Goal: Task Accomplishment & Management: Manage account settings

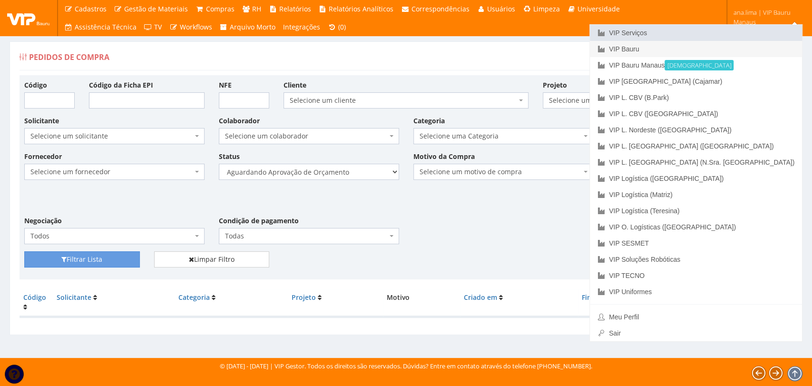
drag, startPoint x: 0, startPoint y: 0, endPoint x: 719, endPoint y: 50, distance: 721.0
click at [734, 32] on link "VIP Serviços" at bounding box center [696, 33] width 212 height 16
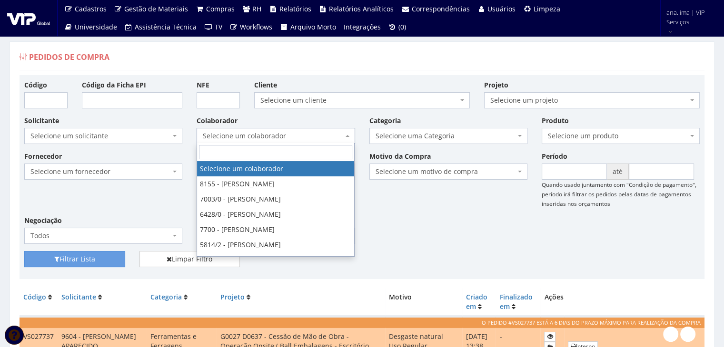
click at [278, 133] on span "Selecione um colaborador" at bounding box center [273, 136] width 140 height 10
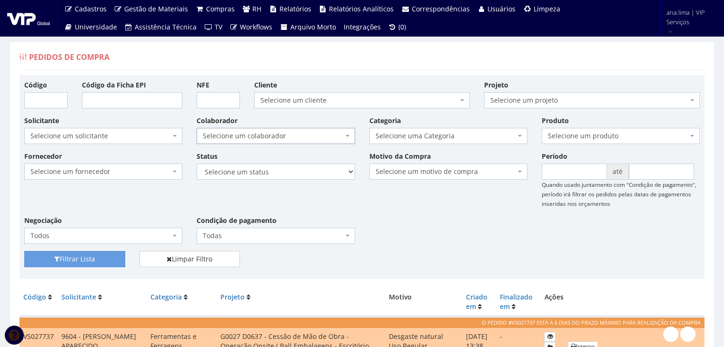
click at [278, 133] on span "Selecione um colaborador" at bounding box center [273, 136] width 140 height 10
drag, startPoint x: 280, startPoint y: 172, endPoint x: 280, endPoint y: 178, distance: 6.2
click at [280, 172] on select "Selecione um status Cancelado Aguardando Aprovação Diretoria Pedido Aprovado Ag…" at bounding box center [275, 172] width 158 height 16
select select "1"
click at [196, 164] on select "Selecione um status Cancelado Aguardando Aprovação Diretoria Pedido Aprovado Ag…" at bounding box center [275, 172] width 158 height 16
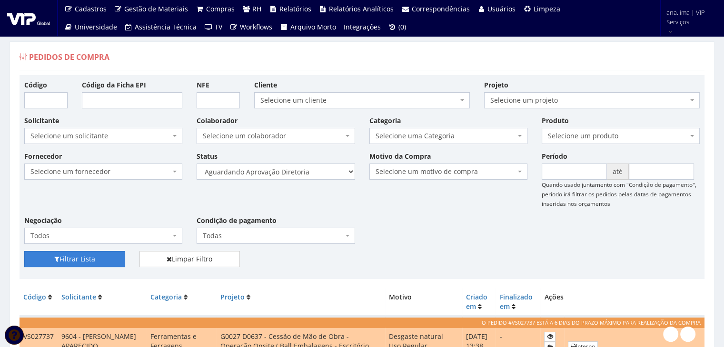
click at [94, 259] on button "Filtrar Lista" at bounding box center [74, 259] width 101 height 16
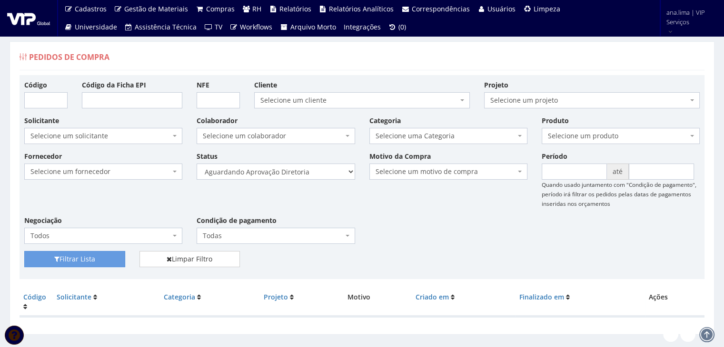
click at [318, 136] on span "Selecione um colaborador" at bounding box center [273, 136] width 140 height 10
drag, startPoint x: 319, startPoint y: 168, endPoint x: 318, endPoint y: 174, distance: 5.4
click at [319, 168] on select "Selecione um status Cancelado Aguardando Aprovação Diretoria Pedido Aprovado Ag…" at bounding box center [275, 172] width 158 height 16
click at [196, 164] on select "Selecione um status Cancelado Aguardando Aprovação Diretoria Pedido Aprovado Ag…" at bounding box center [275, 172] width 158 height 16
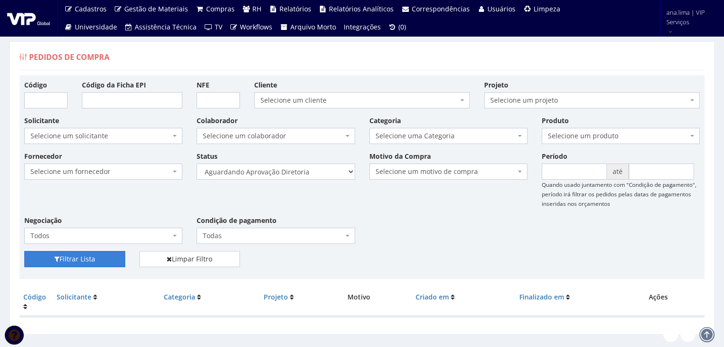
click at [75, 259] on button "Filtrar Lista" at bounding box center [74, 259] width 101 height 16
click at [296, 171] on select "Selecione um status Cancelado Aguardando Aprovação Diretoria Pedido Aprovado Ag…" at bounding box center [275, 172] width 158 height 16
select select "4"
click at [196, 164] on select "Selecione um status Cancelado Aguardando Aprovação Diretoria Pedido Aprovado Ag…" at bounding box center [275, 172] width 158 height 16
click at [98, 257] on button "Filtrar Lista" at bounding box center [74, 259] width 101 height 16
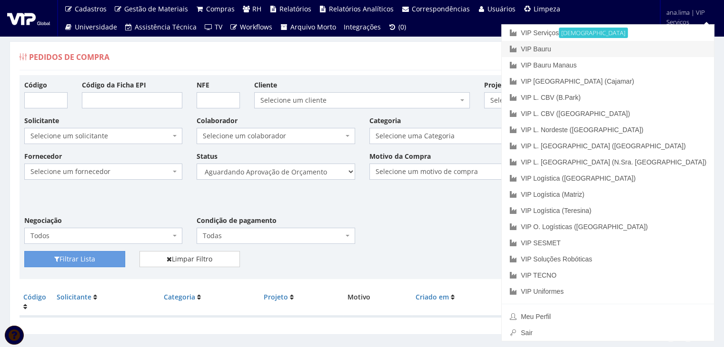
click at [642, 46] on link "VIP Bauru" at bounding box center [607, 49] width 212 height 16
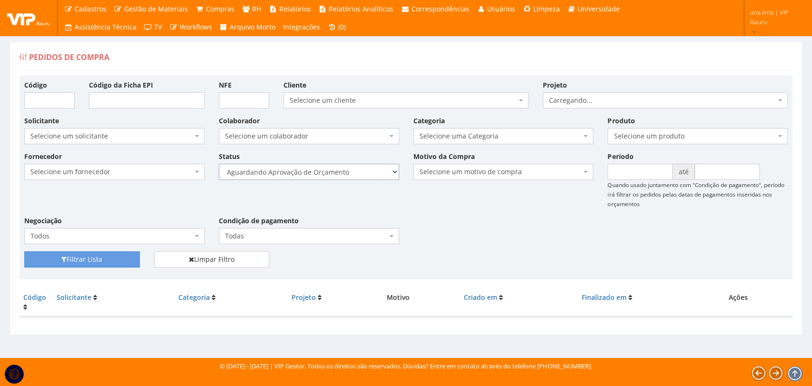
click at [346, 172] on select "Selecione um status Cancelado Aguardando Aprovação Diretoria Pedido Aprovado Ag…" at bounding box center [309, 172] width 180 height 16
select select "1"
click at [219, 164] on select "Selecione um status Cancelado Aguardando Aprovação Diretoria Pedido Aprovado Ag…" at bounding box center [309, 172] width 180 height 16
click at [84, 255] on button "Filtrar Lista" at bounding box center [82, 259] width 116 height 16
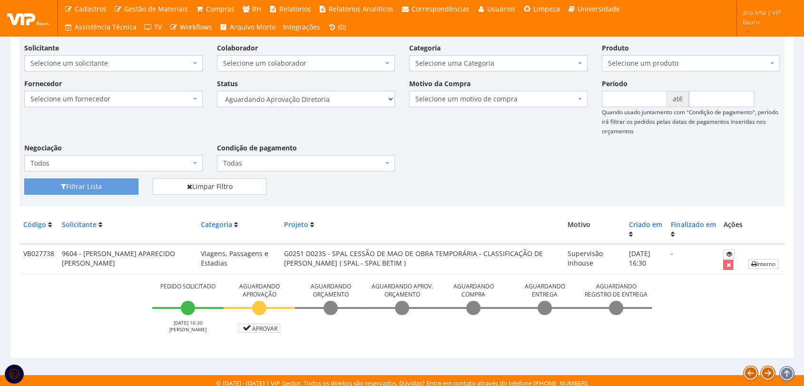
scroll to position [77, 0]
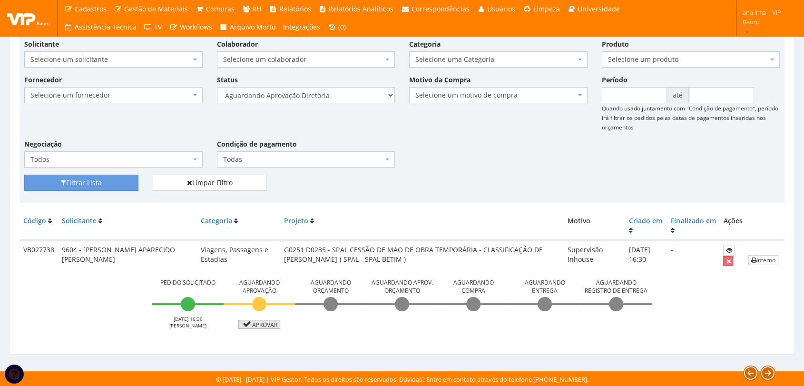
click at [257, 322] on link "Aprovar" at bounding box center [259, 324] width 42 height 9
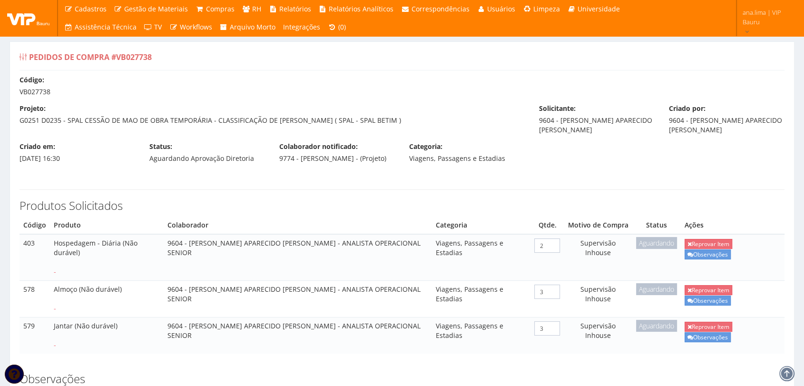
scroll to position [259, 0]
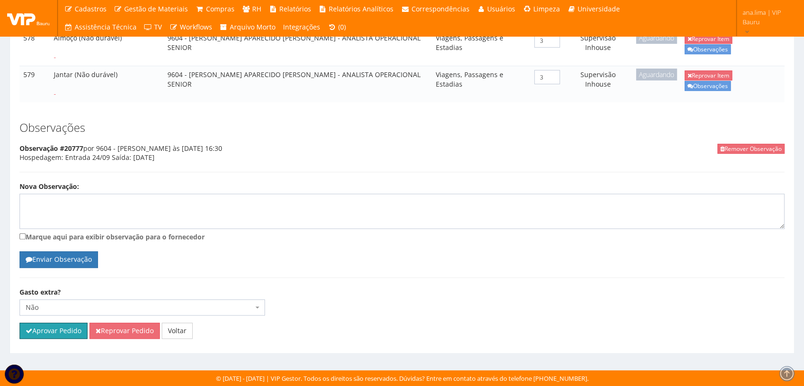
drag, startPoint x: 68, startPoint y: 328, endPoint x: 438, endPoint y: 54, distance: 460.0
click at [68, 328] on button "Aprovar Pedido" at bounding box center [54, 331] width 68 height 16
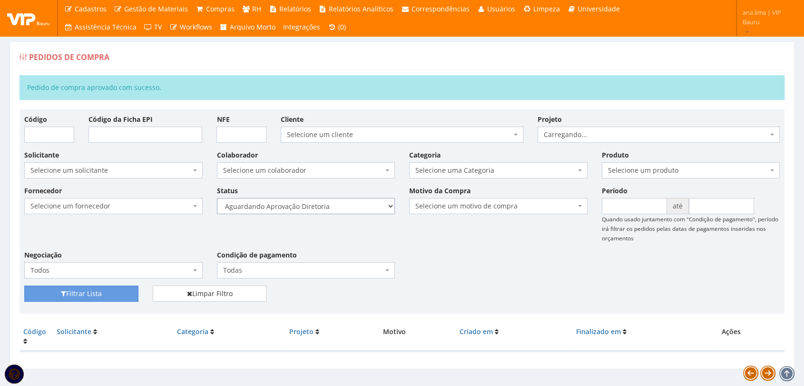
click at [355, 206] on select "Selecione um status Cancelado Aguardando Aprovação Diretoria Pedido Aprovado Ag…" at bounding box center [306, 206] width 178 height 16
click at [217, 198] on select "Selecione um status Cancelado Aguardando Aprovação Diretoria Pedido Aprovado Ag…" at bounding box center [306, 206] width 178 height 16
click at [117, 290] on button "Filtrar Lista" at bounding box center [81, 293] width 114 height 16
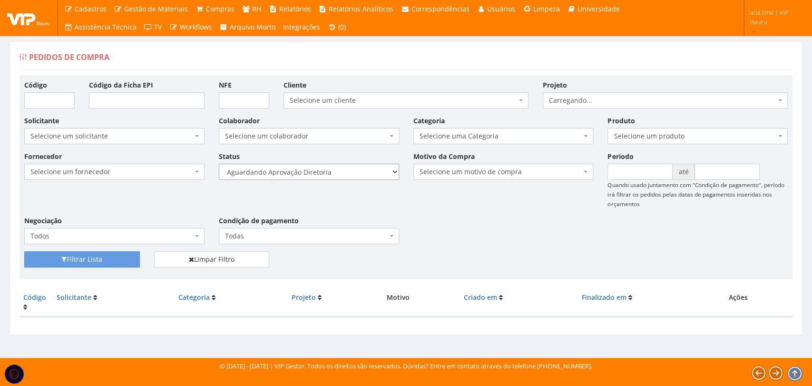
click at [323, 172] on select "Selecione um status Cancelado Aguardando Aprovação Diretoria Pedido Aprovado Ag…" at bounding box center [309, 172] width 180 height 16
select select "4"
click at [219, 164] on select "Selecione um status Cancelado Aguardando Aprovação Diretoria Pedido Aprovado Ag…" at bounding box center [309, 172] width 180 height 16
click at [115, 255] on button "Filtrar Lista" at bounding box center [82, 259] width 116 height 16
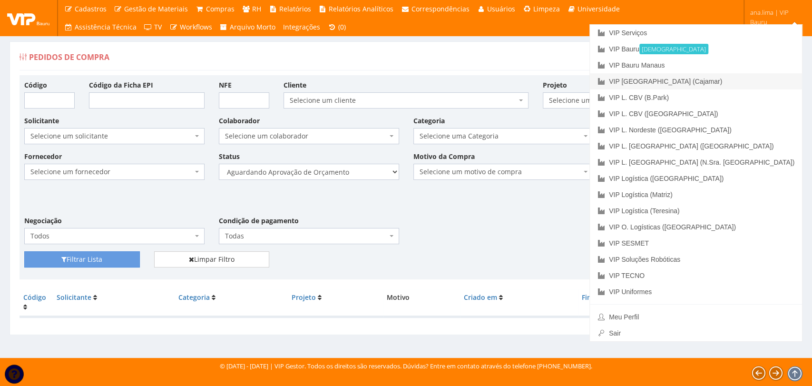
click at [724, 80] on link "VIP [GEOGRAPHIC_DATA] (Cajamar)" at bounding box center [696, 81] width 212 height 16
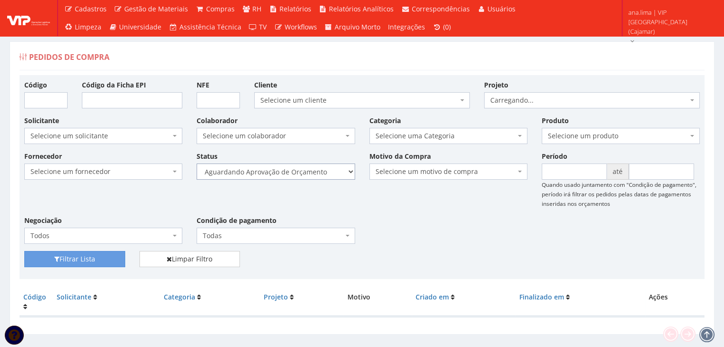
click at [285, 173] on select "Selecione um status Cancelado Aguardando Aprovação Diretoria Pedido Aprovado Ag…" at bounding box center [275, 172] width 158 height 16
select select "1"
click at [196, 164] on select "Selecione um status Cancelado Aguardando Aprovação Diretoria Pedido Aprovado Ag…" at bounding box center [275, 172] width 158 height 16
drag, startPoint x: 114, startPoint y: 255, endPoint x: 186, endPoint y: 241, distance: 73.8
click at [114, 255] on button "Filtrar Lista" at bounding box center [74, 259] width 101 height 16
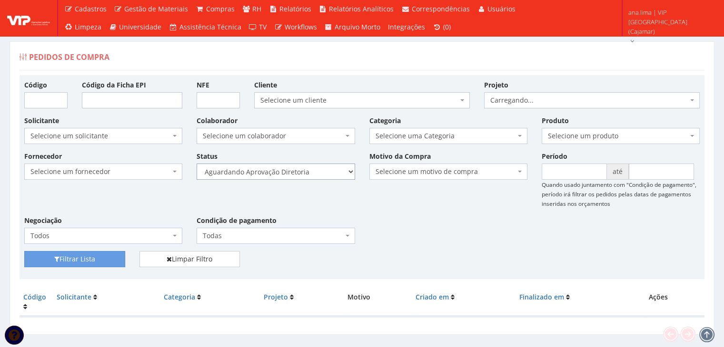
click at [285, 175] on select "Selecione um status Cancelado Aguardando Aprovação Diretoria Pedido Aprovado Ag…" at bounding box center [275, 172] width 158 height 16
select select "4"
click at [196, 164] on select "Selecione um status Cancelado Aguardando Aprovação Diretoria Pedido Aprovado Ag…" at bounding box center [275, 172] width 158 height 16
click at [106, 259] on button "Filtrar Lista" at bounding box center [74, 259] width 101 height 16
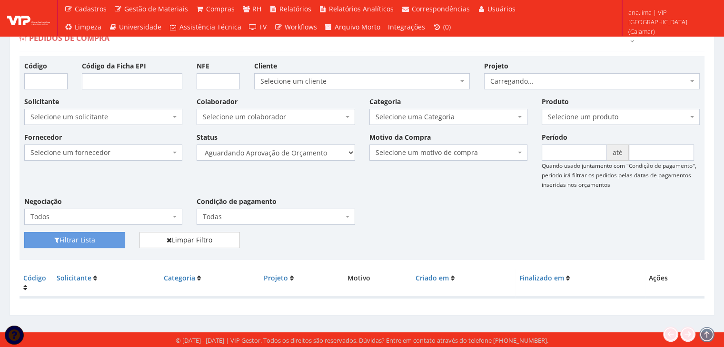
scroll to position [19, 0]
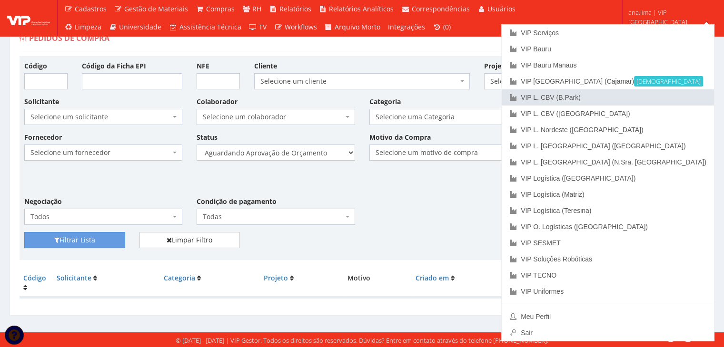
drag, startPoint x: 649, startPoint y: 94, endPoint x: 624, endPoint y: 111, distance: 30.5
click at [649, 94] on link "VIP L. CBV (B.Park)" at bounding box center [607, 97] width 212 height 16
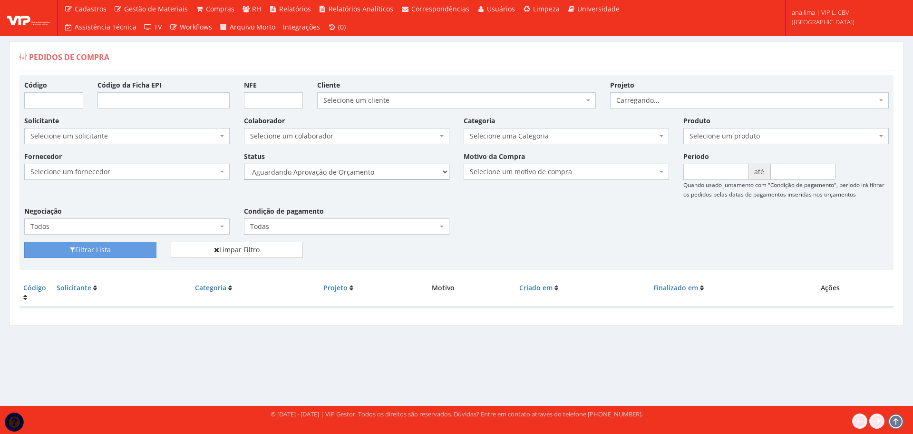
click at [405, 178] on select "Selecione um status Cancelado Aguardando Aprovação Diretoria Pedido Aprovado Ag…" at bounding box center [346, 172] width 205 height 16
select select "1"
click at [244, 164] on select "Selecione um status Cancelado Aguardando Aprovação Diretoria Pedido Aprovado Ag…" at bounding box center [346, 172] width 205 height 16
click at [142, 252] on button "Filtrar Lista" at bounding box center [90, 250] width 132 height 16
click at [373, 176] on select "Selecione um status Cancelado Aguardando Aprovação Diretoria Pedido Aprovado Ag…" at bounding box center [346, 172] width 205 height 16
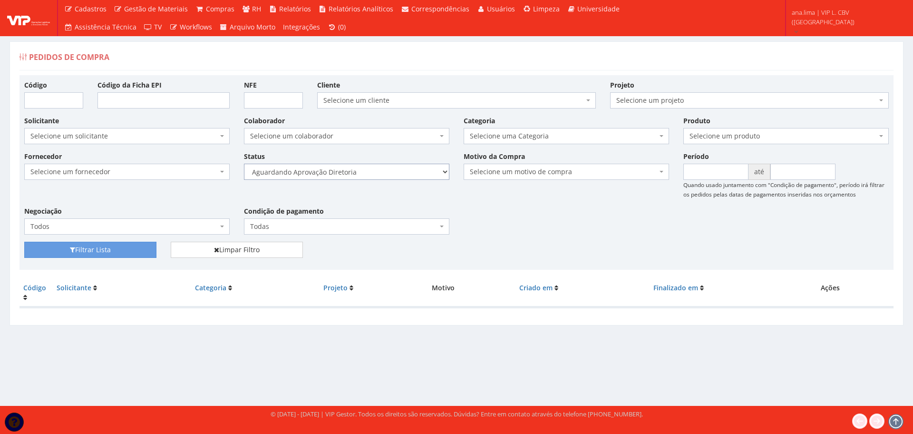
select select "4"
click at [244, 164] on select "Selecione um status Cancelado Aguardando Aprovação Diretoria Pedido Aprovado Ag…" at bounding box center [346, 172] width 205 height 16
click at [143, 250] on button "Filtrar Lista" at bounding box center [90, 250] width 132 height 16
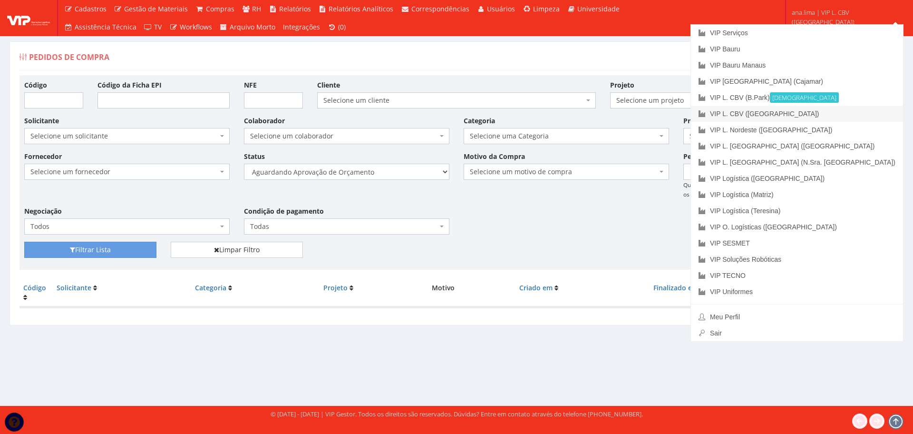
click at [854, 113] on link "VIP L. CBV ([GEOGRAPHIC_DATA])" at bounding box center [797, 114] width 212 height 16
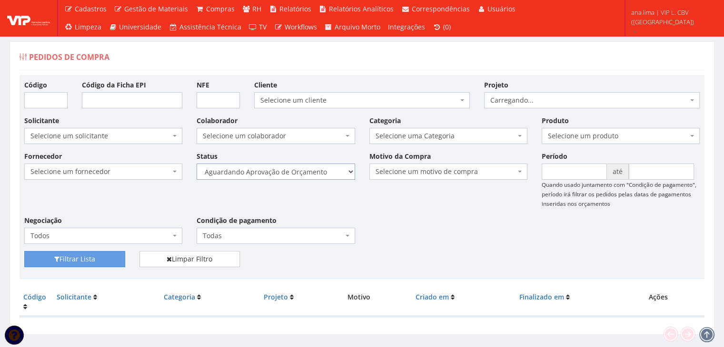
drag, startPoint x: 294, startPoint y: 171, endPoint x: 292, endPoint y: 175, distance: 4.9
click at [294, 171] on select "Selecione um status Cancelado Aguardando Aprovação Diretoria Pedido Aprovado Ag…" at bounding box center [275, 172] width 158 height 16
select select "1"
click at [196, 164] on select "Selecione um status Cancelado Aguardando Aprovação Diretoria Pedido Aprovado Ag…" at bounding box center [275, 172] width 158 height 16
click at [114, 259] on button "Filtrar Lista" at bounding box center [74, 259] width 101 height 16
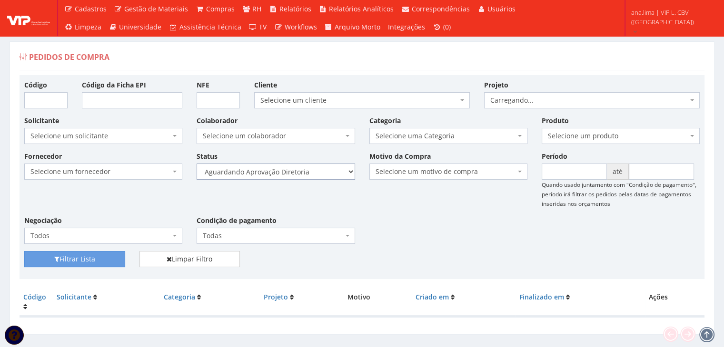
click at [312, 174] on select "Selecione um status Cancelado Aguardando Aprovação Diretoria Pedido Aprovado Ag…" at bounding box center [275, 172] width 158 height 16
select select "4"
click at [196, 164] on select "Selecione um status Cancelado Aguardando Aprovação Diretoria Pedido Aprovado Ag…" at bounding box center [275, 172] width 158 height 16
click at [97, 255] on button "Filtrar Lista" at bounding box center [74, 259] width 101 height 16
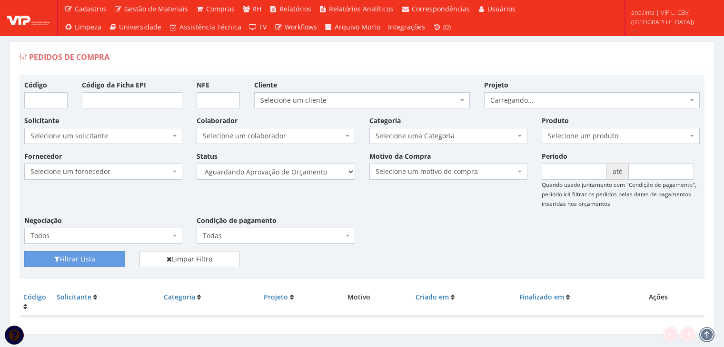
scroll to position [19, 0]
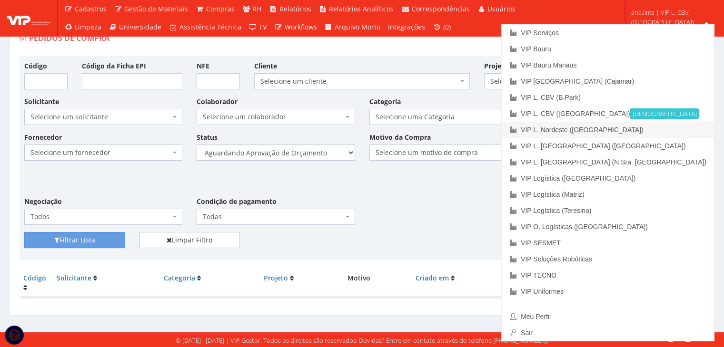
click at [668, 124] on link "VIP L. Nordeste ([GEOGRAPHIC_DATA])" at bounding box center [607, 130] width 212 height 16
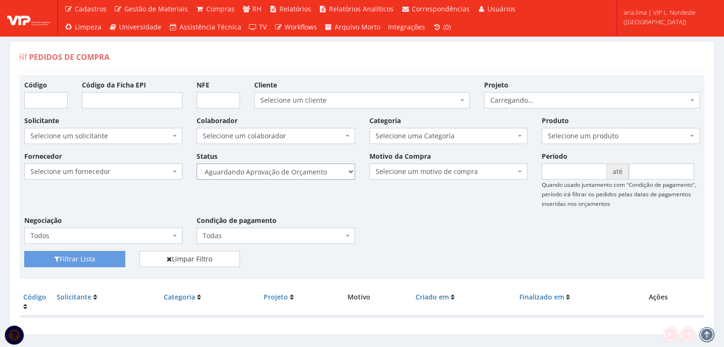
click at [316, 170] on select "Selecione um status Cancelado Aguardando Aprovação Diretoria Pedido Aprovado Ag…" at bounding box center [275, 172] width 158 height 16
select select "1"
click at [196, 164] on select "Selecione um status Cancelado Aguardando Aprovação Diretoria Pedido Aprovado Ag…" at bounding box center [275, 172] width 158 height 16
click at [101, 263] on button "Filtrar Lista" at bounding box center [74, 259] width 101 height 16
click at [312, 176] on select "Selecione um status Cancelado Aguardando Aprovação Diretoria Pedido Aprovado Ag…" at bounding box center [275, 172] width 158 height 16
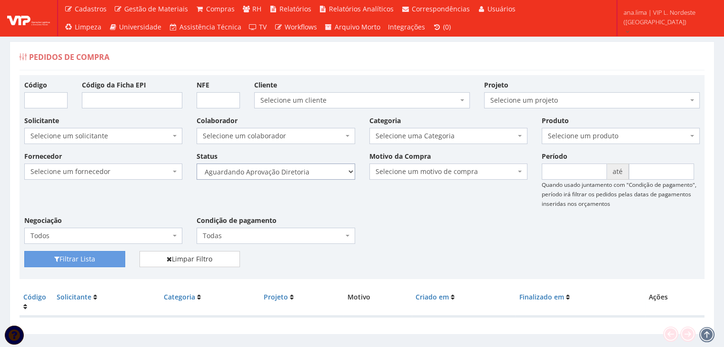
select select "4"
click at [196, 164] on select "Selecione um status Cancelado Aguardando Aprovação Diretoria Pedido Aprovado Ag…" at bounding box center [275, 172] width 158 height 16
click at [93, 254] on button "Filtrar Lista" at bounding box center [74, 259] width 101 height 16
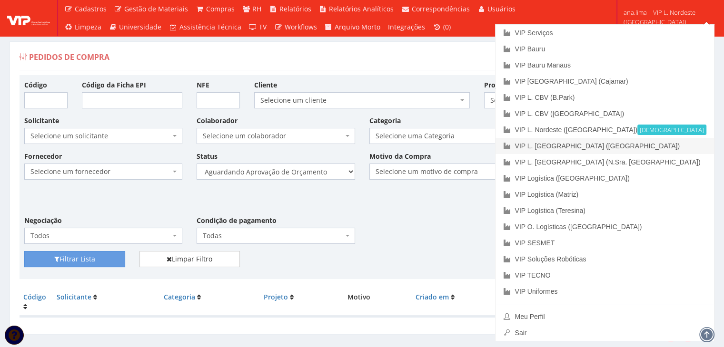
click at [687, 148] on link "VIP L. [GEOGRAPHIC_DATA] ([GEOGRAPHIC_DATA])" at bounding box center [604, 146] width 218 height 16
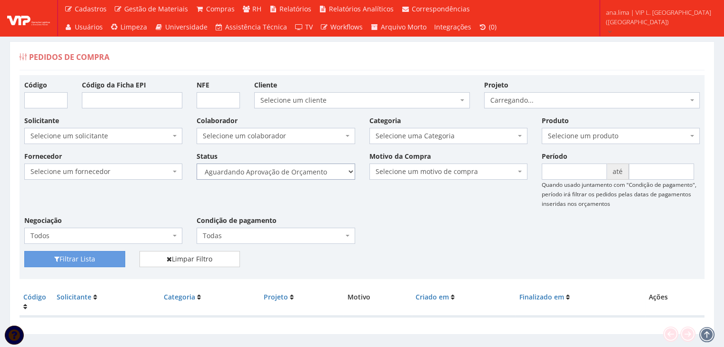
drag, startPoint x: 0, startPoint y: 0, endPoint x: 315, endPoint y: 176, distance: 360.9
click at [316, 171] on select "Selecione um status Cancelado Aguardando Aprovação Diretoria Pedido Aprovado Ag…" at bounding box center [275, 172] width 158 height 16
select select "1"
click at [196, 164] on select "Selecione um status Cancelado Aguardando Aprovação Diretoria Pedido Aprovado Ag…" at bounding box center [275, 172] width 158 height 16
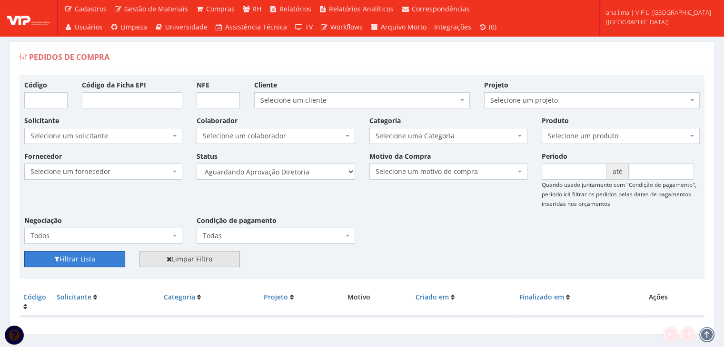
drag, startPoint x: 72, startPoint y: 257, endPoint x: 147, endPoint y: 252, distance: 74.9
click at [72, 257] on button "Filtrar Lista" at bounding box center [74, 259] width 101 height 16
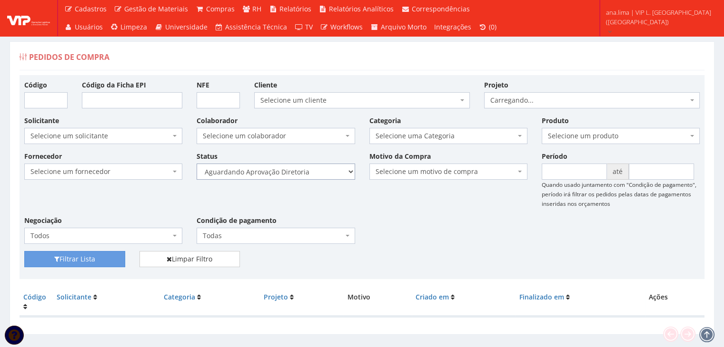
click at [313, 177] on select "Selecione um status Cancelado Aguardando Aprovação Diretoria Pedido Aprovado Ag…" at bounding box center [275, 172] width 158 height 16
select select "4"
click at [196, 164] on select "Selecione um status Cancelado Aguardando Aprovação Diretoria Pedido Aprovado Ag…" at bounding box center [275, 172] width 158 height 16
click at [81, 258] on button "Filtrar Lista" at bounding box center [74, 259] width 101 height 16
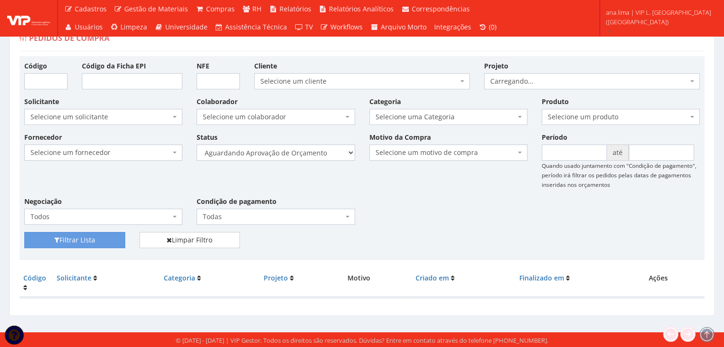
scroll to position [19, 0]
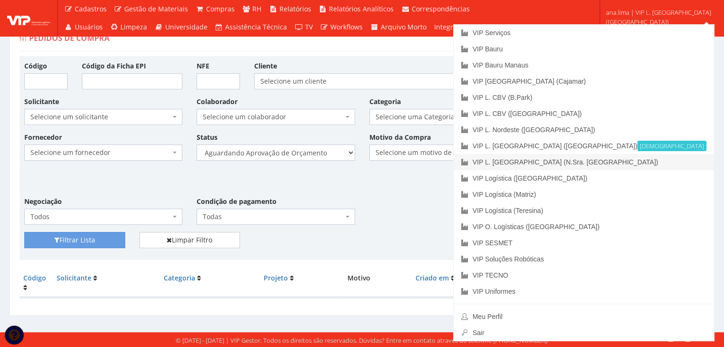
click at [683, 163] on link "VIP L. [GEOGRAPHIC_DATA] (N.Sra. [GEOGRAPHIC_DATA])" at bounding box center [583, 162] width 260 height 16
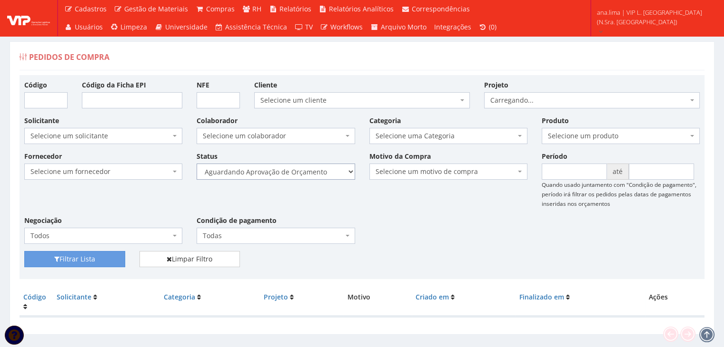
click at [295, 174] on select "Selecione um status Cancelado Aguardando Aprovação Diretoria Pedido Aprovado Ag…" at bounding box center [275, 172] width 158 height 16
select select "1"
click at [196, 164] on select "Selecione um status Cancelado Aguardando Aprovação Diretoria Pedido Aprovado Ag…" at bounding box center [275, 172] width 158 height 16
click at [101, 259] on button "Filtrar Lista" at bounding box center [74, 259] width 101 height 16
drag, startPoint x: 0, startPoint y: 0, endPoint x: 304, endPoint y: 178, distance: 352.4
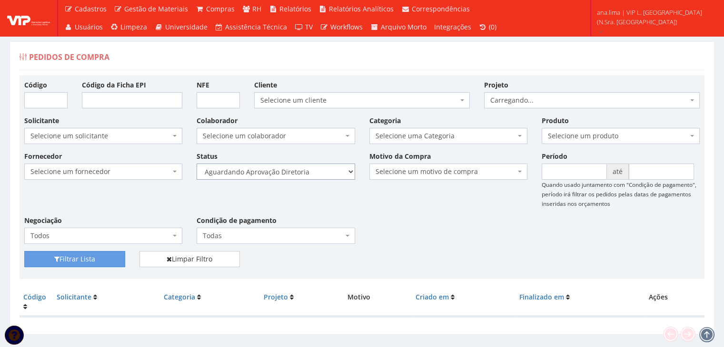
click at [304, 174] on select "Selecione um status Cancelado Aguardando Aprovação Diretoria Pedido Aprovado Ag…" at bounding box center [275, 172] width 158 height 16
select select "4"
click at [196, 164] on select "Selecione um status Cancelado Aguardando Aprovação Diretoria Pedido Aprovado Ag…" at bounding box center [275, 172] width 158 height 16
click at [93, 257] on button "Filtrar Lista" at bounding box center [74, 259] width 101 height 16
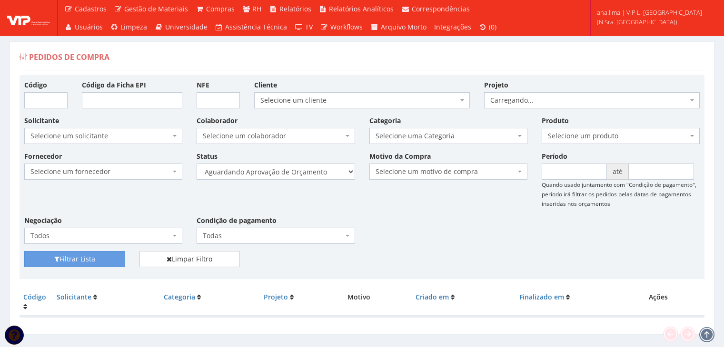
scroll to position [19, 0]
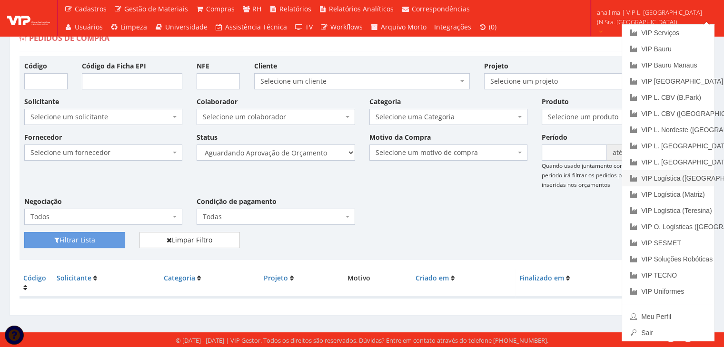
click at [655, 182] on link "VIP Logística ([GEOGRAPHIC_DATA])" at bounding box center [668, 178] width 92 height 16
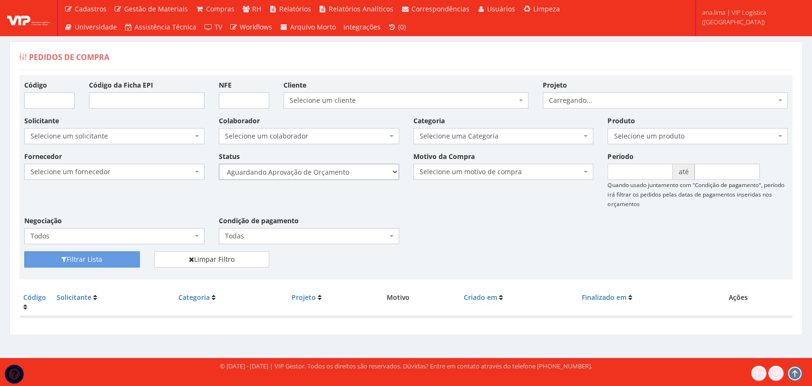
drag, startPoint x: 0, startPoint y: 0, endPoint x: 369, endPoint y: 174, distance: 408.1
click at [369, 174] on select "Selecione um status Cancelado Aguardando Aprovação Diretoria Pedido Aprovado Ag…" at bounding box center [309, 172] width 180 height 16
select select "1"
click at [219, 164] on select "Selecione um status Cancelado Aguardando Aprovação Diretoria Pedido Aprovado Ag…" at bounding box center [309, 172] width 180 height 16
click at [125, 257] on button "Filtrar Lista" at bounding box center [82, 259] width 116 height 16
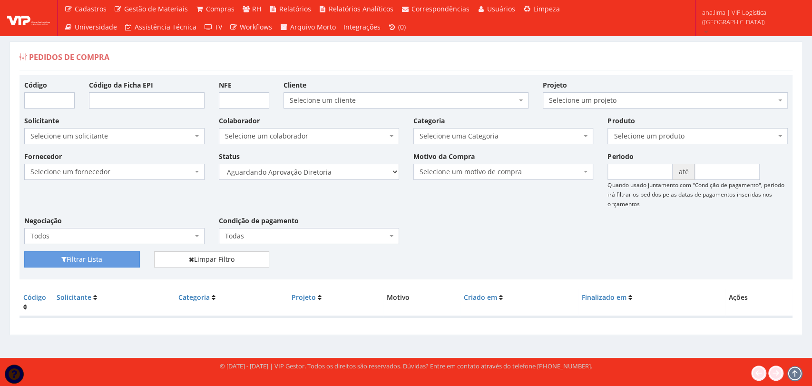
select select "4"
click at [219, 164] on select "Selecione um status Cancelado Aguardando Aprovação Diretoria Pedido Aprovado Ag…" at bounding box center [309, 172] width 180 height 16
drag, startPoint x: 119, startPoint y: 258, endPoint x: 127, endPoint y: 256, distance: 7.8
click at [119, 258] on button "Filtrar Lista" at bounding box center [82, 259] width 116 height 16
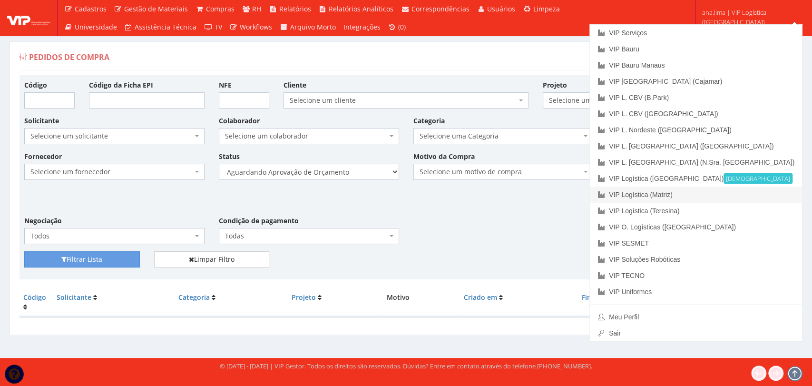
click at [713, 197] on link "VIP Logística (Matriz)" at bounding box center [696, 194] width 212 height 16
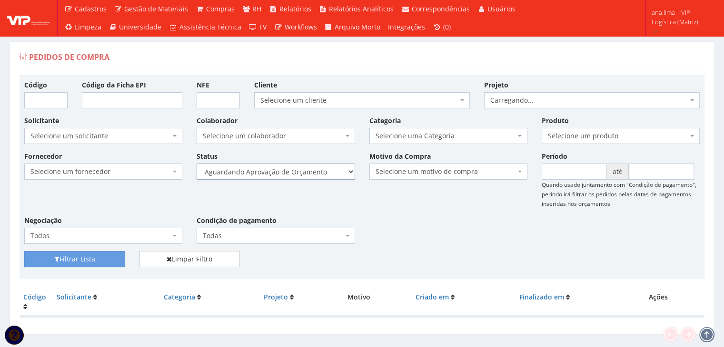
click at [296, 173] on select "Selecione um status Cancelado Aguardando Aprovação Diretoria Pedido Aprovado Ag…" at bounding box center [275, 172] width 158 height 16
select select "1"
click at [196, 164] on select "Selecione um status Cancelado Aguardando Aprovação Diretoria Pedido Aprovado Ag…" at bounding box center [275, 172] width 158 height 16
click at [111, 257] on button "Filtrar Lista" at bounding box center [74, 259] width 101 height 16
click at [298, 174] on select "Selecione um status Cancelado Aguardando Aprovação Diretoria Pedido Aprovado Ag…" at bounding box center [275, 172] width 158 height 16
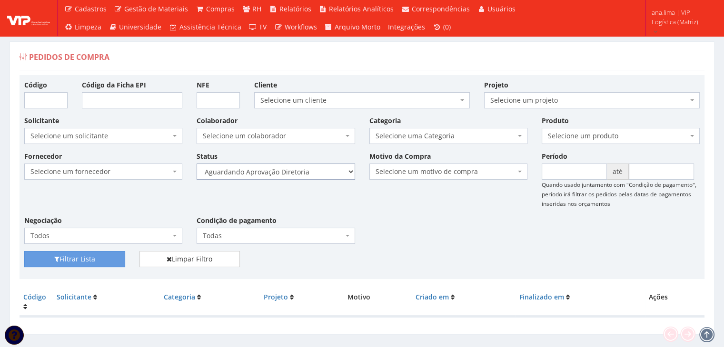
select select "4"
click at [196, 164] on select "Selecione um status Cancelado Aguardando Aprovação Diretoria Pedido Aprovado Ag…" at bounding box center [275, 172] width 158 height 16
click at [104, 262] on button "Filtrar Lista" at bounding box center [74, 259] width 101 height 16
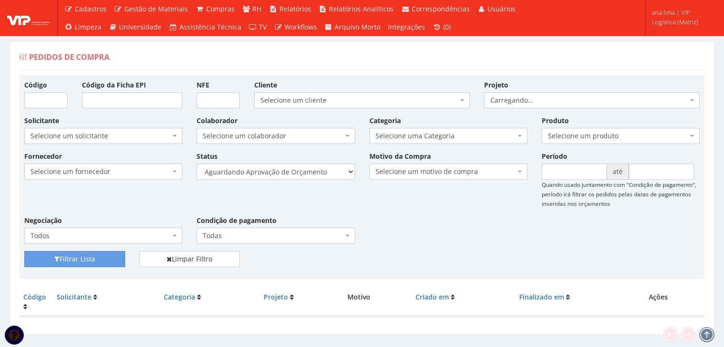
scroll to position [19, 0]
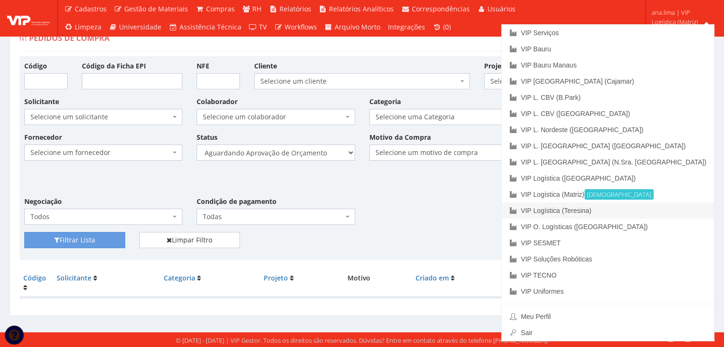
drag, startPoint x: 677, startPoint y: 211, endPoint x: 544, endPoint y: 231, distance: 135.2
click at [677, 211] on link "VIP Logística (Teresina)" at bounding box center [607, 211] width 212 height 16
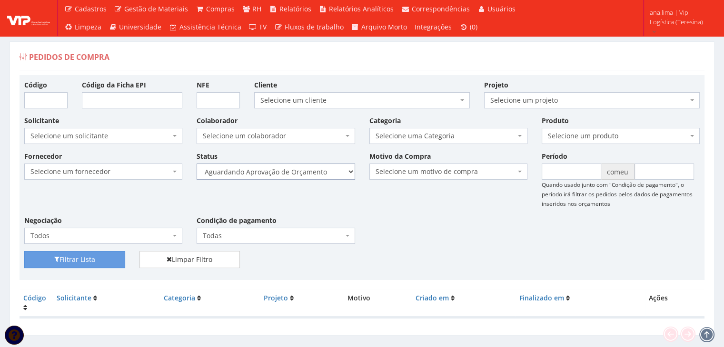
click at [316, 172] on select "Selecione um status Cancelado Aguardando Aprovação Diretoria Pedido Aprovado Ag…" at bounding box center [275, 172] width 158 height 16
select select "1"
click at [196, 164] on select "Selecione um status Cancelado Aguardando Aprovação Diretoria Pedido Aprovado Ag…" at bounding box center [275, 172] width 158 height 16
drag, startPoint x: 114, startPoint y: 256, endPoint x: 148, endPoint y: 272, distance: 37.2
click at [114, 257] on button "Filtrar Lista" at bounding box center [74, 259] width 101 height 17
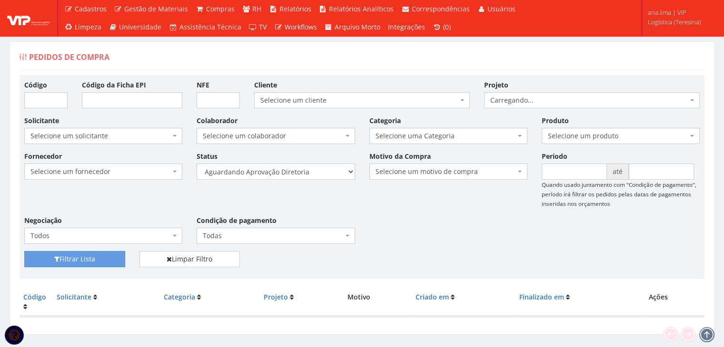
click at [310, 176] on select "Selecione um status Cancelado Aguardando Aprovação Diretoria Pedido Aprovado Ag…" at bounding box center [275, 172] width 158 height 16
select select "4"
click at [196, 164] on select "Selecione um status Cancelado Aguardando Aprovação Diretoria Pedido Aprovado Ag…" at bounding box center [275, 172] width 158 height 16
click at [78, 261] on button "Filtrar Lista" at bounding box center [74, 259] width 101 height 16
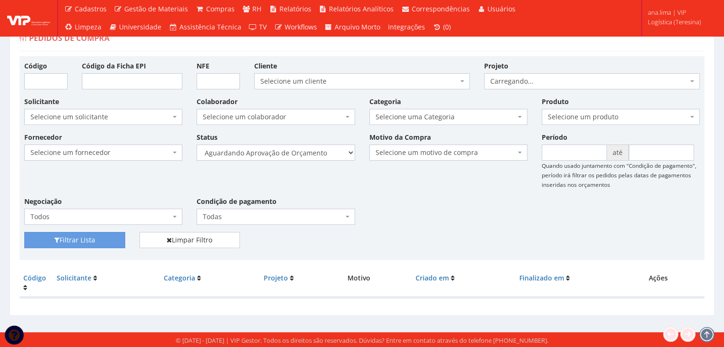
scroll to position [19, 0]
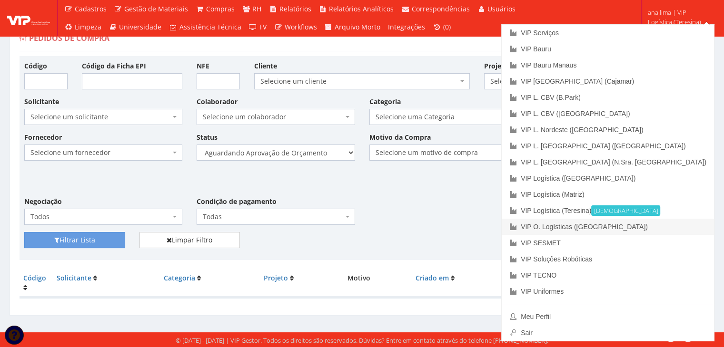
click at [672, 227] on link "VIP O. Logísticas ([GEOGRAPHIC_DATA])" at bounding box center [607, 227] width 212 height 16
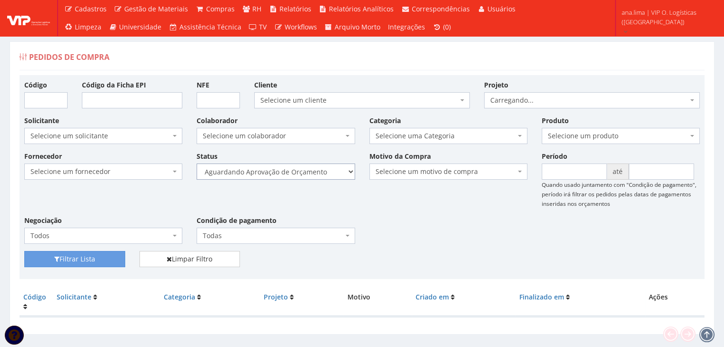
click at [306, 177] on select "Selecione um status Cancelado Aguardando Aprovação Diretoria Pedido Aprovado Ag…" at bounding box center [275, 172] width 158 height 16
select select "1"
click at [196, 164] on select "Selecione um status Cancelado Aguardando Aprovação Diretoria Pedido Aprovado Ag…" at bounding box center [275, 172] width 158 height 16
click at [108, 259] on button "Filtrar Lista" at bounding box center [74, 259] width 101 height 16
click at [287, 177] on select "Selecione um status Cancelado Aguardando Aprovação Diretoria Pedido Aprovado Ag…" at bounding box center [275, 172] width 158 height 16
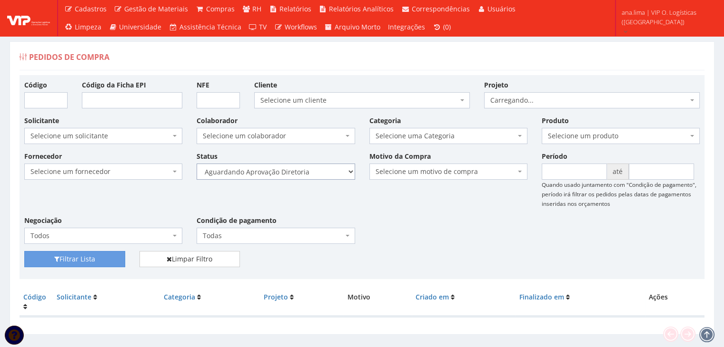
select select "4"
click at [196, 164] on select "Selecione um status Cancelado Aguardando Aprovação Diretoria Pedido Aprovado Ag…" at bounding box center [275, 172] width 158 height 16
click at [110, 261] on button "Filtrar Lista" at bounding box center [74, 259] width 101 height 16
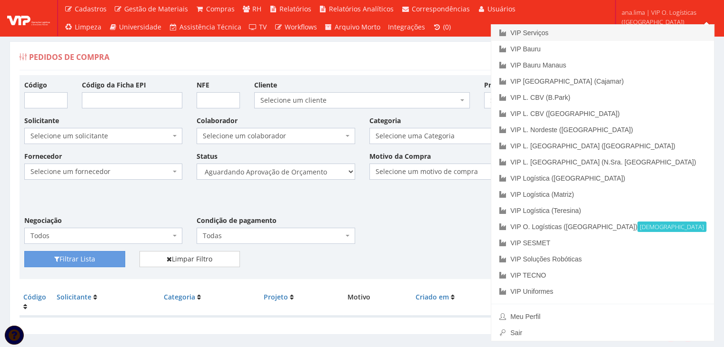
click at [675, 35] on link "VIP Serviços" at bounding box center [602, 33] width 223 height 16
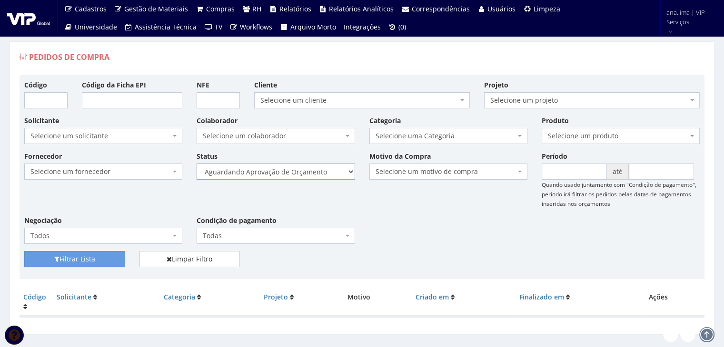
click at [306, 176] on select "Selecione um status Cancelado Aguardando Aprovação Diretoria Pedido Aprovado Ag…" at bounding box center [275, 172] width 158 height 16
select select "1"
click at [196, 164] on select "Selecione um status Cancelado Aguardando Aprovação Diretoria Pedido Aprovado Ag…" at bounding box center [275, 172] width 158 height 16
click at [85, 260] on button "Filtrar Lista" at bounding box center [74, 259] width 101 height 16
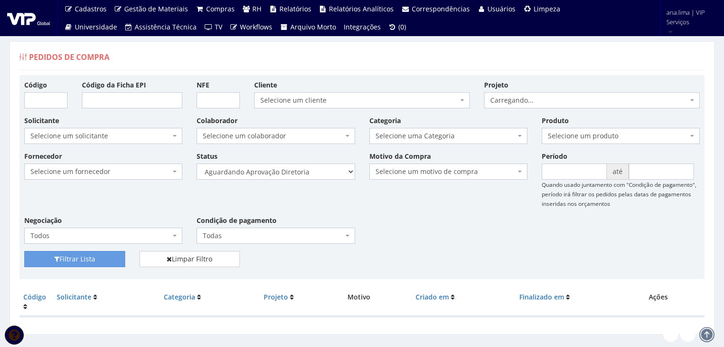
click at [324, 172] on select "Selecione um status Cancelado Aguardando Aprovação Diretoria Pedido Aprovado Ag…" at bounding box center [275, 172] width 158 height 16
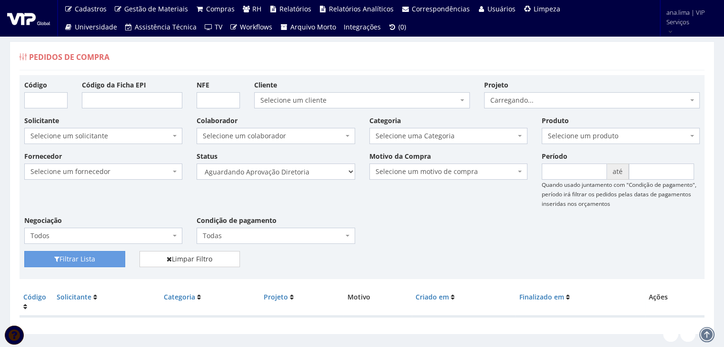
select select "4"
click at [196, 164] on select "Selecione um status Cancelado Aguardando Aprovação Diretoria Pedido Aprovado Ag…" at bounding box center [275, 172] width 158 height 16
drag, startPoint x: 103, startPoint y: 258, endPoint x: 239, endPoint y: 221, distance: 140.9
click at [103, 257] on button "Filtrar Lista" at bounding box center [74, 259] width 101 height 16
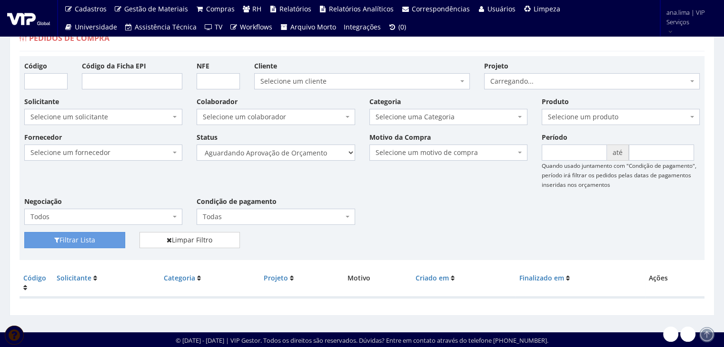
scroll to position [19, 0]
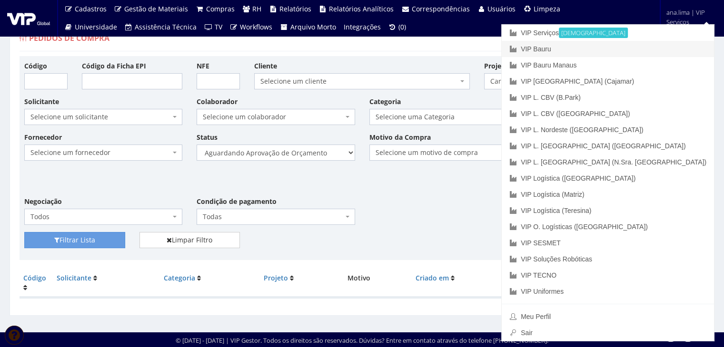
click at [664, 43] on link "VIP Bauru" at bounding box center [607, 49] width 212 height 16
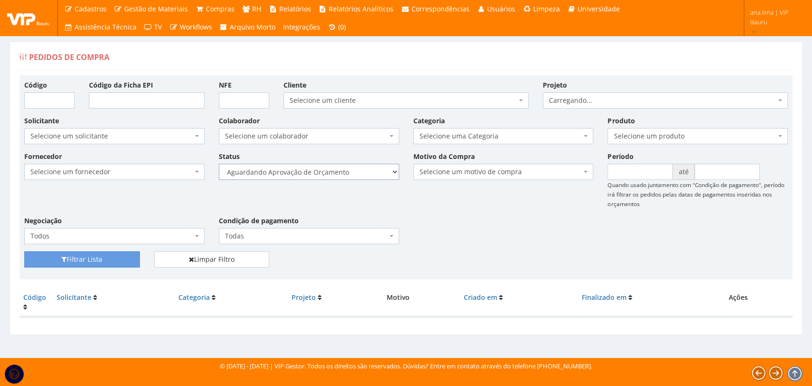
click at [341, 172] on select "Selecione um status Cancelado Aguardando Aprovação Diretoria Pedido Aprovado Ag…" at bounding box center [309, 172] width 180 height 16
select select "1"
click at [219, 164] on select "Selecione um status Cancelado Aguardando Aprovação Diretoria Pedido Aprovado Ag…" at bounding box center [309, 172] width 180 height 16
click at [128, 261] on button "Filtrar Lista" at bounding box center [82, 259] width 116 height 16
click at [368, 168] on select "Selecione um status Cancelado Aguardando Aprovação Diretoria Pedido Aprovado Ag…" at bounding box center [309, 172] width 180 height 16
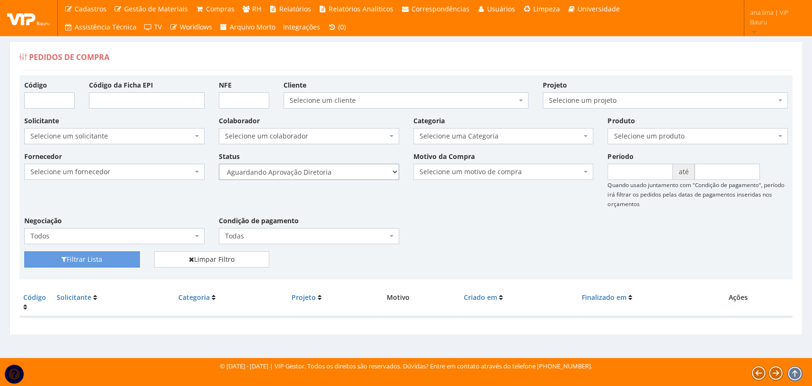
select select "4"
click at [219, 164] on select "Selecione um status Cancelado Aguardando Aprovação Diretoria Pedido Aprovado Ag…" at bounding box center [309, 172] width 180 height 16
click at [119, 255] on button "Filtrar Lista" at bounding box center [82, 259] width 116 height 16
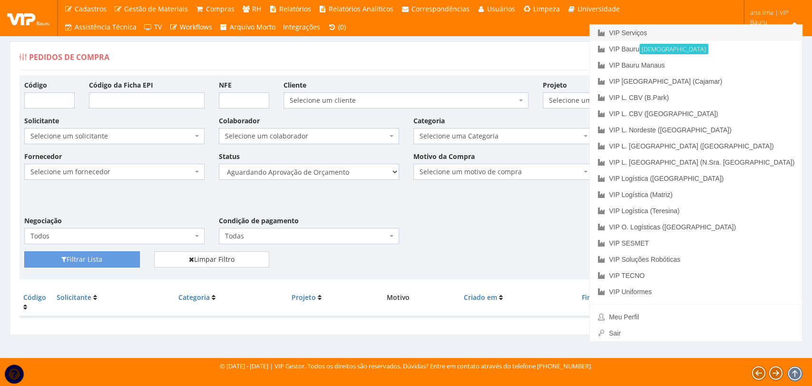
click at [736, 33] on link "VIP Serviços" at bounding box center [696, 33] width 212 height 16
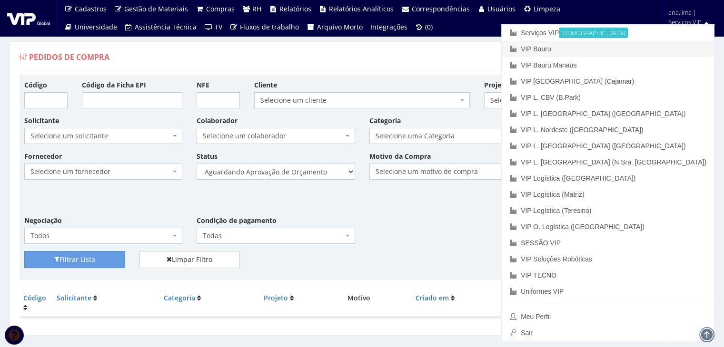
click at [643, 47] on link "VIP Bauru" at bounding box center [607, 49] width 212 height 16
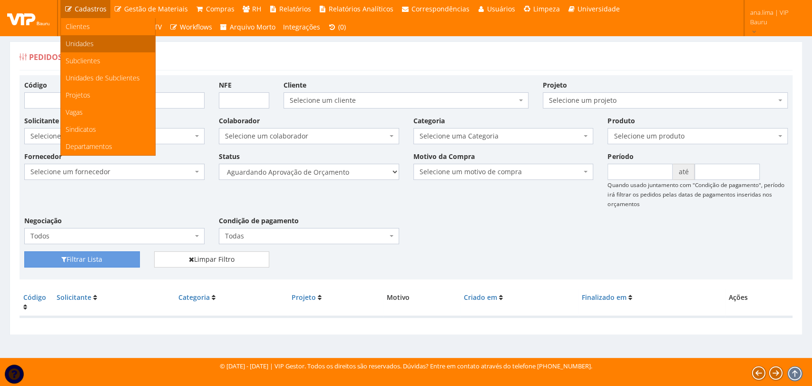
click at [95, 42] on link "Unidades" at bounding box center [108, 43] width 94 height 17
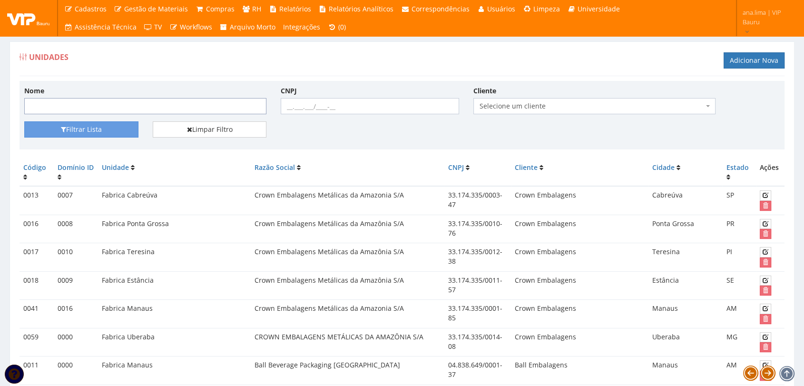
click at [111, 100] on input "Nome" at bounding box center [145, 106] width 242 height 16
type input "sapl"
click at [106, 129] on button "Filtrar Lista" at bounding box center [81, 129] width 114 height 16
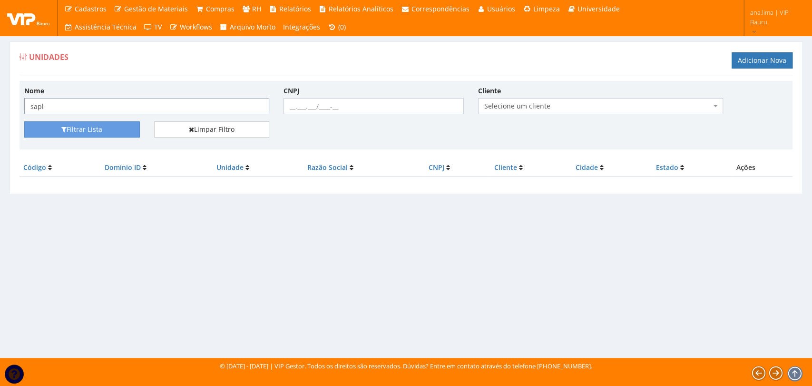
drag, startPoint x: 61, startPoint y: 103, endPoint x: 0, endPoint y: 106, distance: 61.0
click at [0, 106] on div "Unidades Adicionar Nova Nome sapl CNPJ Cliente Selecione um cliente Ambev S/A -…" at bounding box center [406, 191] width 812 height 334
type input "spal"
click at [53, 128] on button "Filtrar Lista" at bounding box center [82, 129] width 116 height 16
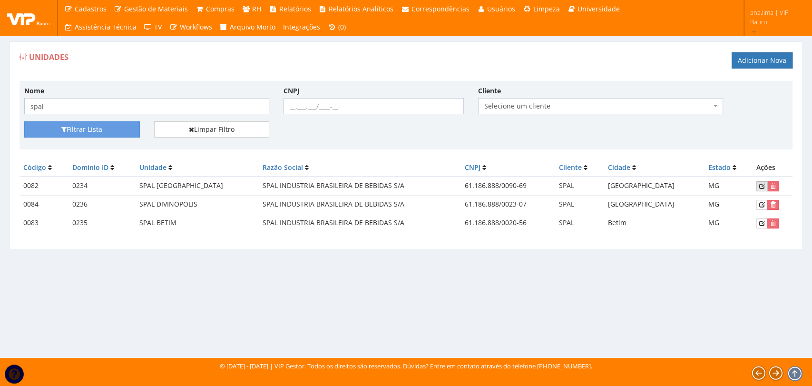
click at [760, 185] on icon at bounding box center [762, 186] width 6 height 7
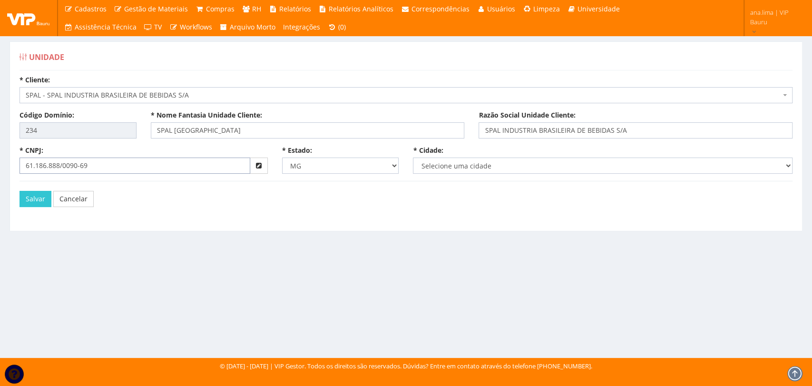
select select "1630"
drag, startPoint x: 111, startPoint y: 167, endPoint x: 4, endPoint y: 167, distance: 107.5
click at [4, 167] on div "Unidade * Cliente: Selecione um cliente Ambev S/A - Ambev S/A Ardagh - Latas de…" at bounding box center [405, 142] width 807 height 202
type input "61.186.888/0016-70"
click at [30, 201] on button "Salvar" at bounding box center [36, 199] width 32 height 16
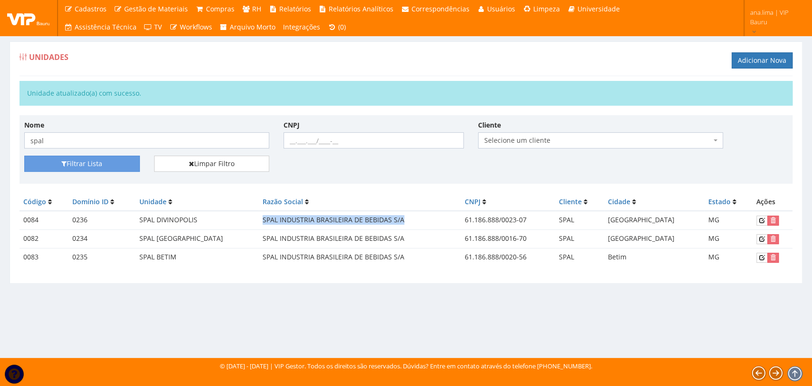
drag, startPoint x: 263, startPoint y: 222, endPoint x: 376, endPoint y: 226, distance: 113.3
click at [402, 220] on td "SPAL INDUSTRIA BRASILEIRA DE BEBIDAS S/A" at bounding box center [360, 220] width 202 height 19
copy td "SPAL INDUSTRIA BRASILEIRA DE BEBIDAS S/A"
click at [756, 62] on link "Adicionar Nova" at bounding box center [762, 60] width 61 height 16
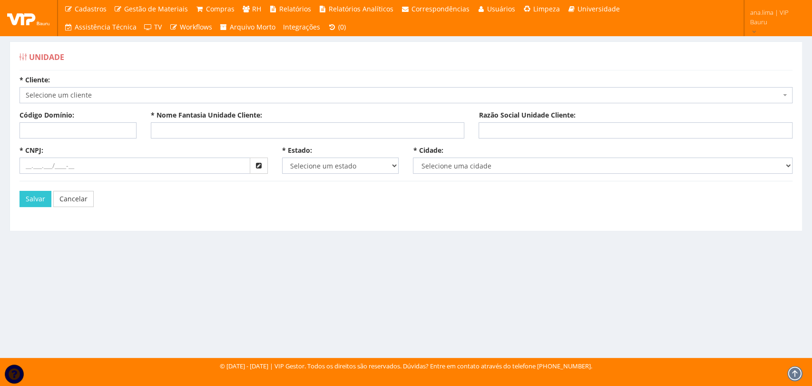
click at [72, 97] on span "Selecione um cliente" at bounding box center [403, 95] width 755 height 10
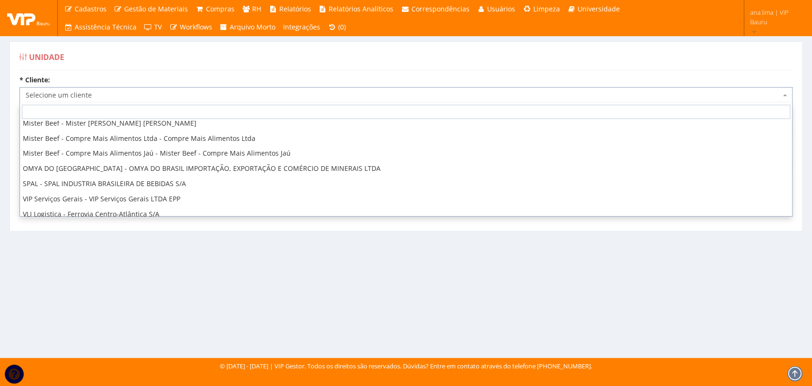
scroll to position [118, 0]
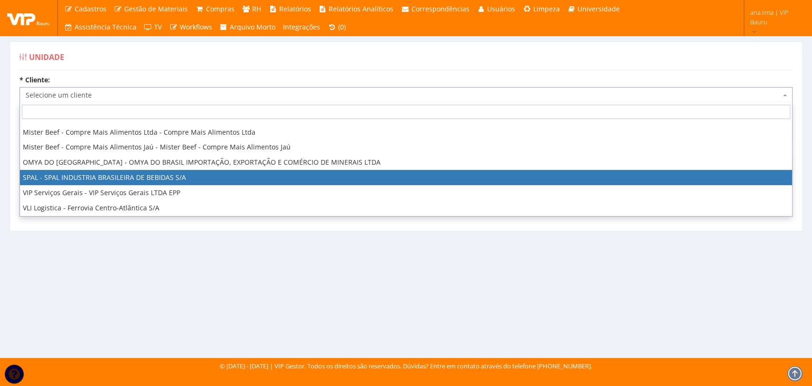
select select "59"
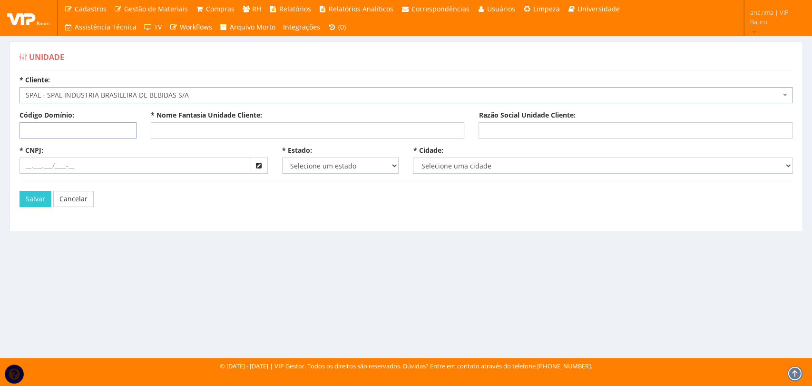
click at [70, 130] on input "Código Domínio:" at bounding box center [78, 130] width 117 height 16
type input "237"
paste input "SPAL INDUSTRIA BRASILEIRA DE BEBIDAS S/A"
type input "SPAL"
click at [78, 202] on link "Cancelar" at bounding box center [73, 199] width 40 height 16
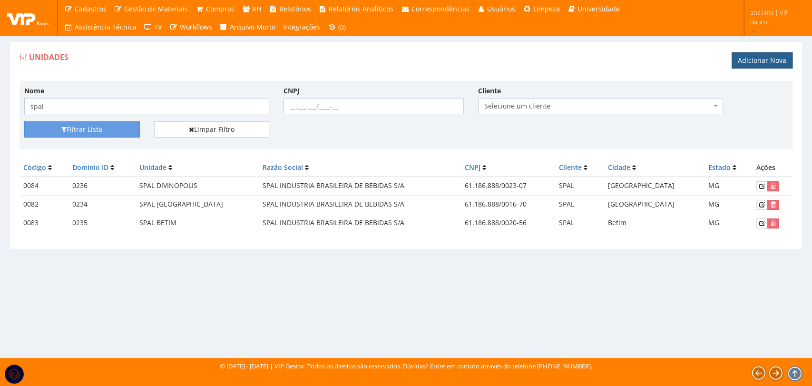
click at [775, 61] on link "Adicionar Nova" at bounding box center [762, 60] width 61 height 16
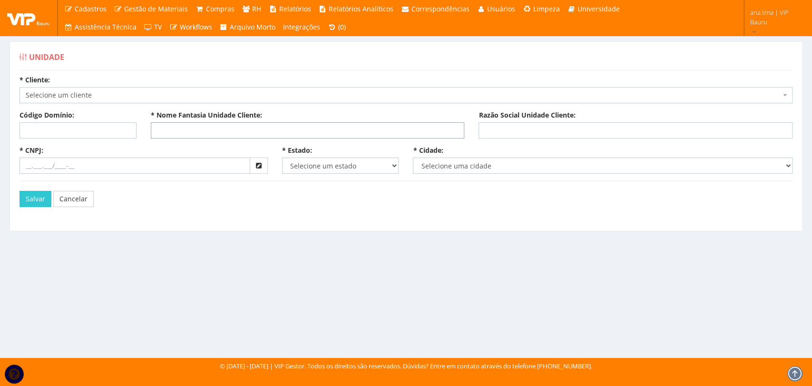
click at [199, 127] on input "* Nome Fantasia Unidade Cliente:" at bounding box center [308, 130] width 314 height 16
type input "s"
type input "SPAL APARECIDA"
click at [73, 127] on input "Código Domínio:" at bounding box center [78, 130] width 117 height 16
type input "237"
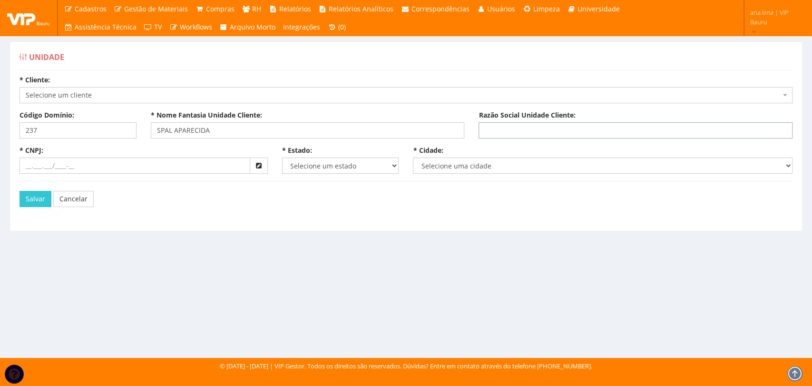
click at [531, 126] on input "Razão Social Unidade Cliente:" at bounding box center [636, 130] width 314 height 16
paste input "SPAL INDUSTRIA BRASILEIRA DE BEBIDAS S/A"
type input "SPAL INDUSTRIA BRASILEIRA DE BEBIDAS S/A"
click at [82, 167] on input "* CNPJ:" at bounding box center [135, 165] width 231 height 16
type input "61.186.888/0090-69"
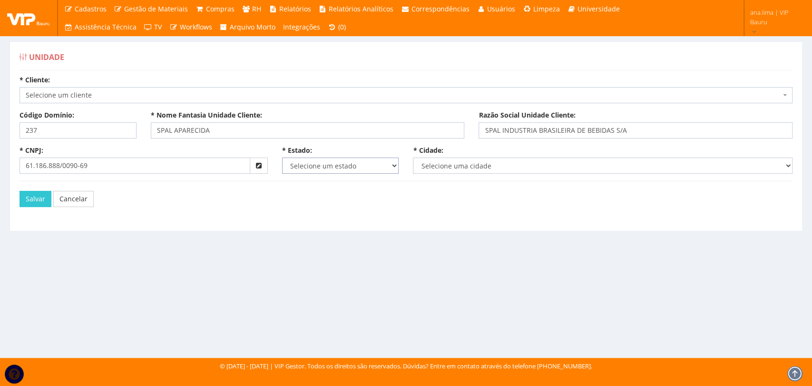
click at [325, 162] on select "Selecione um estado AC AL AM AP BA Cacheu CE DF ES GO MA MG MS MT PA PB PE PI P…" at bounding box center [340, 165] width 117 height 16
select select "13"
click at [282, 157] on select "Selecione um estado AC AL AM AP BA Cacheu CE DF ES GO MA MG MS MT PA PB PE PI P…" at bounding box center [340, 165] width 117 height 16
click at [434, 167] on select "Selecione uma cidade" at bounding box center [603, 165] width 380 height 16
select select "1565"
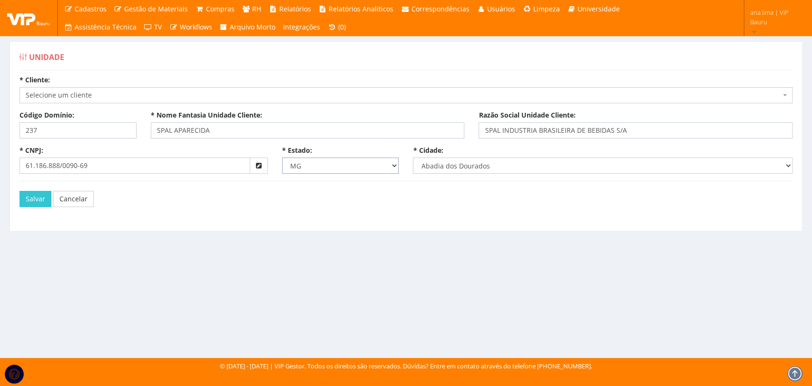
click at [330, 161] on select "Selecione um estado AC AL AM AP BA Cacheu CE DF ES GO MA MG MS MT PA PB PE PI P…" at bounding box center [340, 165] width 117 height 16
click at [282, 157] on select "Selecione um estado AC AL AM AP BA Cacheu CE DF ES GO MA MG MS MT PA PB PE PI P…" at bounding box center [340, 165] width 117 height 16
click at [534, 169] on select "Selecione uma cidade" at bounding box center [603, 165] width 380 height 16
click at [353, 169] on select "Selecione um estado AC AL AM AP BA Cacheu CE DF ES GO MA MG MS MT PA PB PE PI P…" at bounding box center [340, 165] width 117 height 16
select select "13"
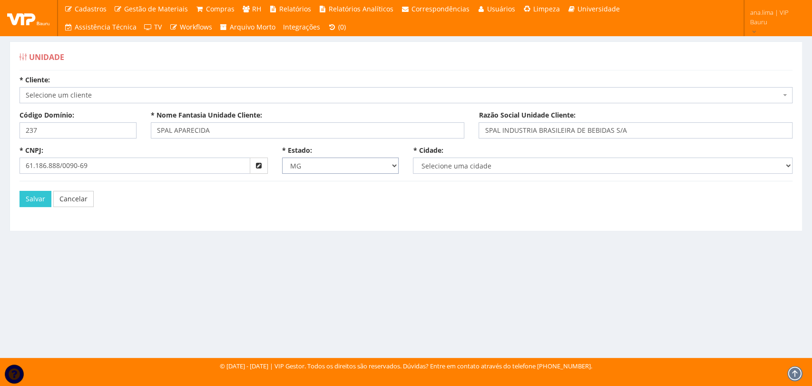
click at [282, 157] on select "Selecione um estado AC AL AM AP BA Cacheu CE DF ES GO MA MG MS MT PA PB PE PI P…" at bounding box center [340, 165] width 117 height 16
click at [459, 167] on select "Selecione uma cidade" at bounding box center [603, 165] width 380 height 16
click at [490, 165] on select "Selecione uma cidade Abadia dos Dourados Abaeté Abre Campo Acaiaca Açucena Água…" at bounding box center [603, 165] width 380 height 16
select select "1752"
click at [413, 157] on select "Selecione uma cidade Abadia dos Dourados Abaeté Abre Campo Acaiaca Açucena Água…" at bounding box center [603, 165] width 380 height 16
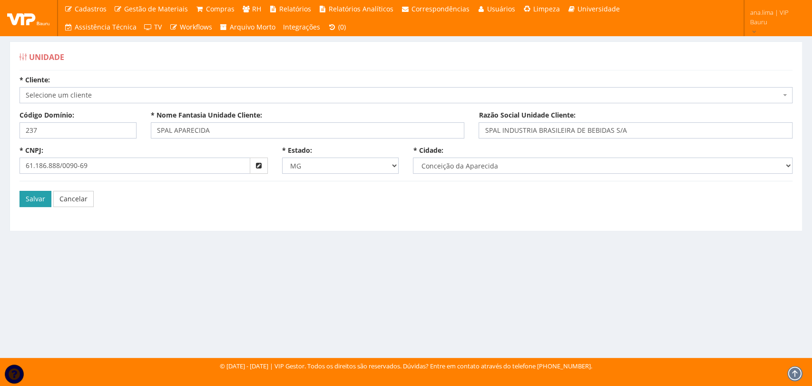
click at [34, 201] on button "Salvar" at bounding box center [36, 199] width 32 height 16
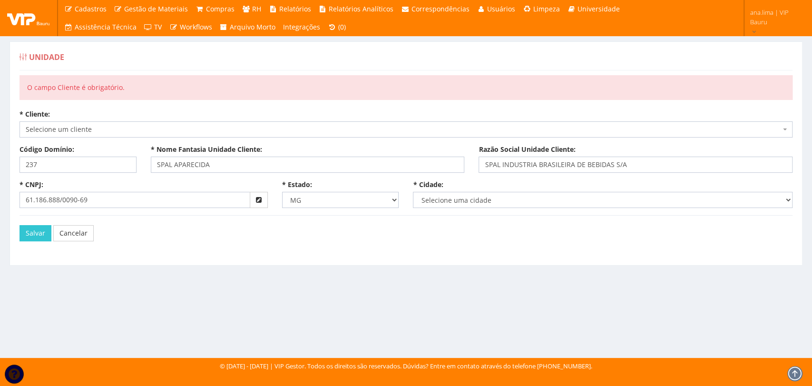
select select "1752"
click at [69, 127] on span "Selecione um cliente" at bounding box center [403, 130] width 755 height 10
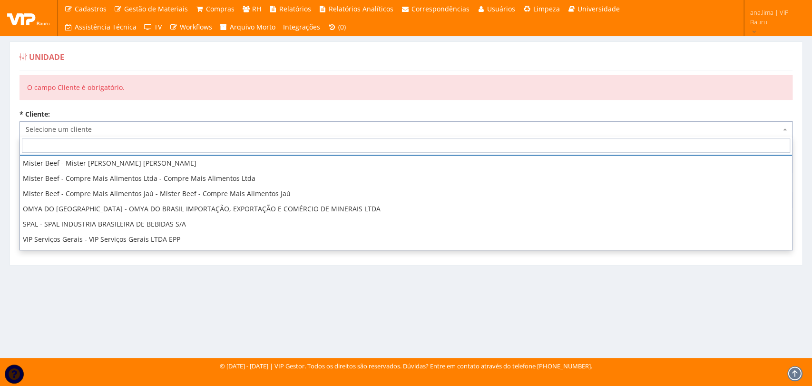
scroll to position [118, 0]
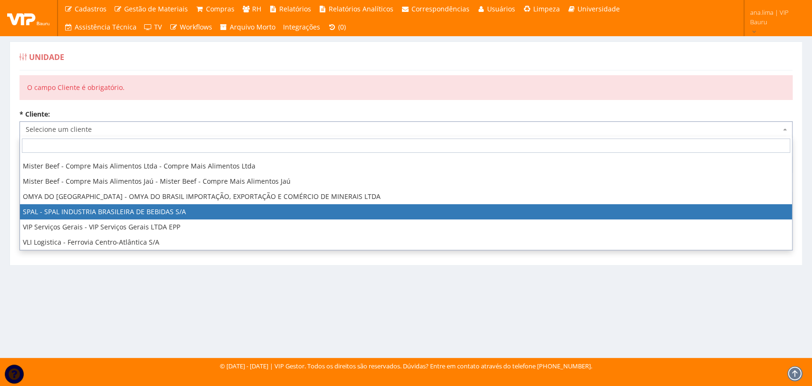
select select "59"
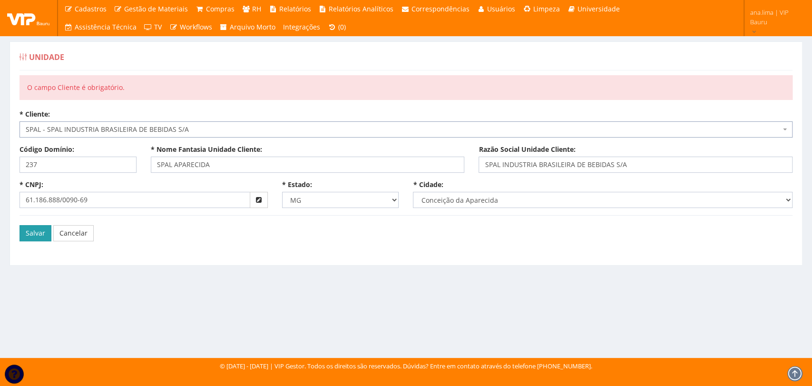
click at [34, 235] on button "Salvar" at bounding box center [36, 233] width 32 height 16
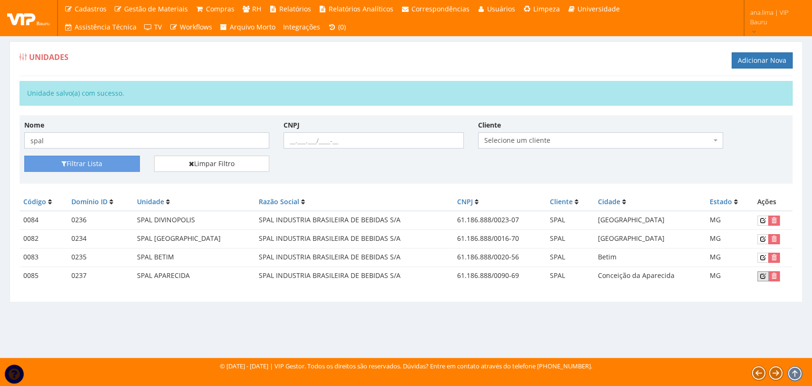
drag, startPoint x: 761, startPoint y: 275, endPoint x: 696, endPoint y: 285, distance: 65.0
click at [761, 275] on icon at bounding box center [763, 276] width 6 height 7
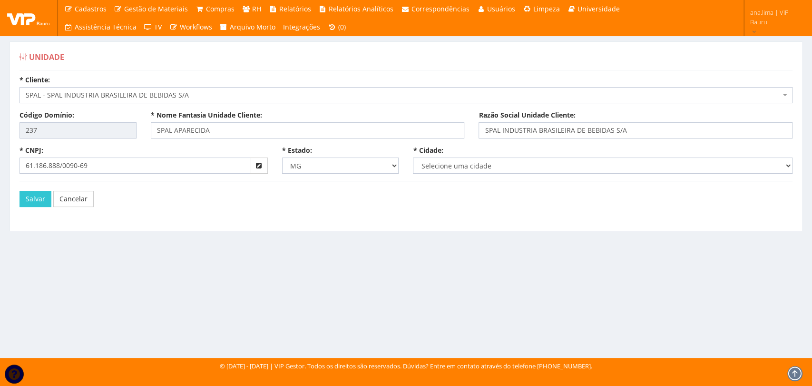
select select "1752"
click at [440, 166] on select "Selecione uma cidade Abadia [GEOGRAPHIC_DATA] [GEOGRAPHIC_DATA] [GEOGRAPHIC_DAT…" at bounding box center [603, 165] width 380 height 16
click at [80, 202] on link "Cancelar" at bounding box center [73, 199] width 40 height 16
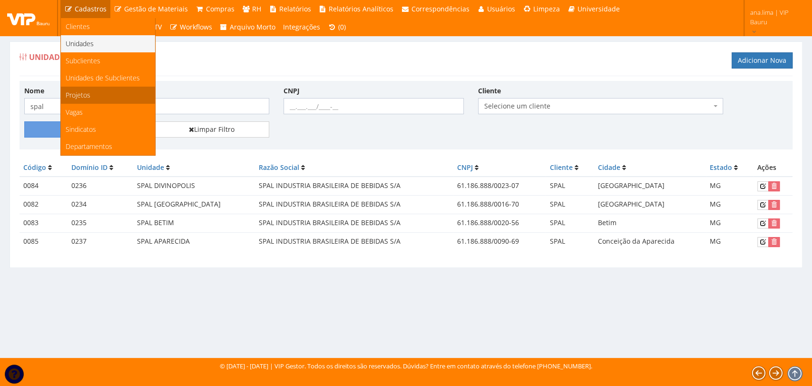
click at [105, 92] on link "Projetos" at bounding box center [108, 95] width 94 height 17
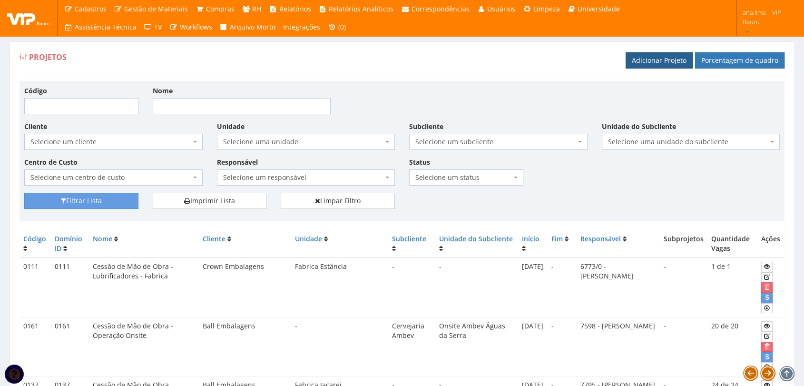
click at [650, 59] on link "Adicionar Projeto" at bounding box center [659, 60] width 67 height 16
click at [183, 109] on input "Nome" at bounding box center [242, 106] width 178 height 16
type input "spal"
click at [115, 206] on button "Filtrar Lista" at bounding box center [81, 201] width 114 height 16
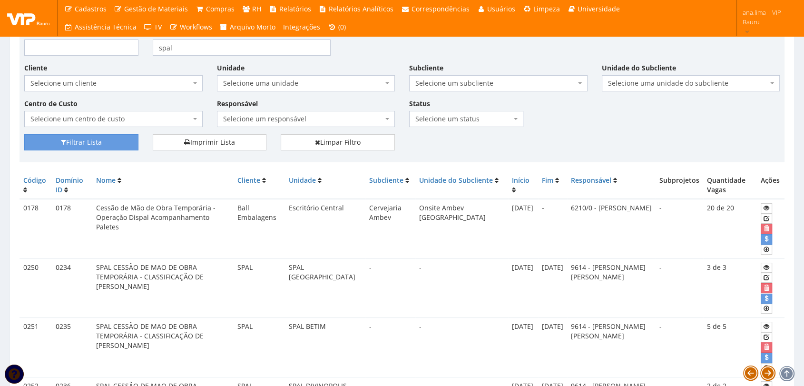
scroll to position [106, 0]
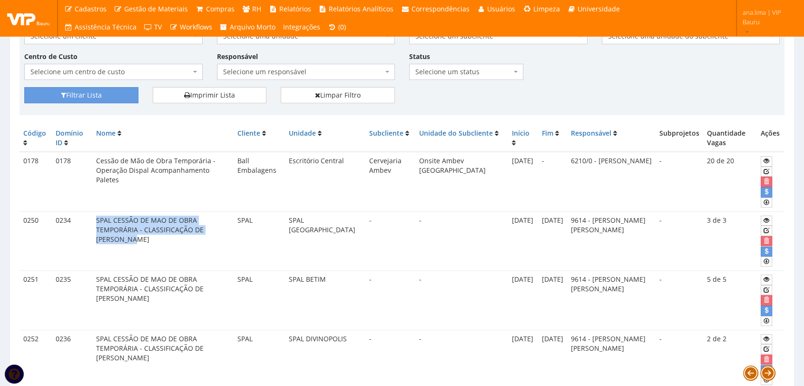
drag, startPoint x: 96, startPoint y: 218, endPoint x: 203, endPoint y: 227, distance: 107.4
click at [203, 227] on td "SPAL CESSÃO DE MAO DE OBRA TEMPORÁRIA - CLASSIFICAÇÃO DE [PERSON_NAME]" at bounding box center [162, 240] width 141 height 59
copy td "SPAL CESSÃO DE MAO DE OBRA TEMPORÁRIA - CLASSIFICAÇÃO DE [PERSON_NAME]"
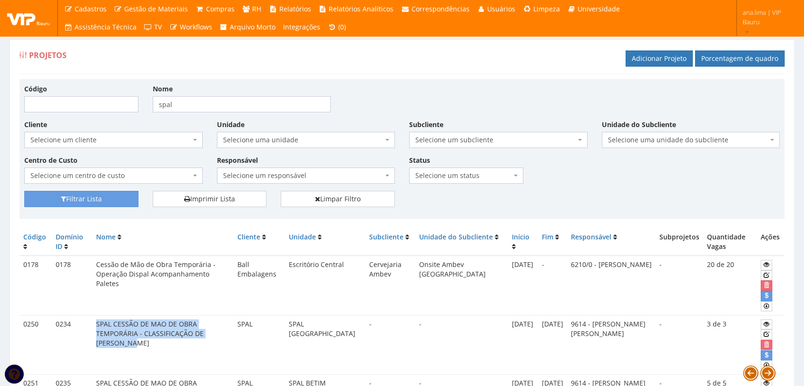
scroll to position [0, 0]
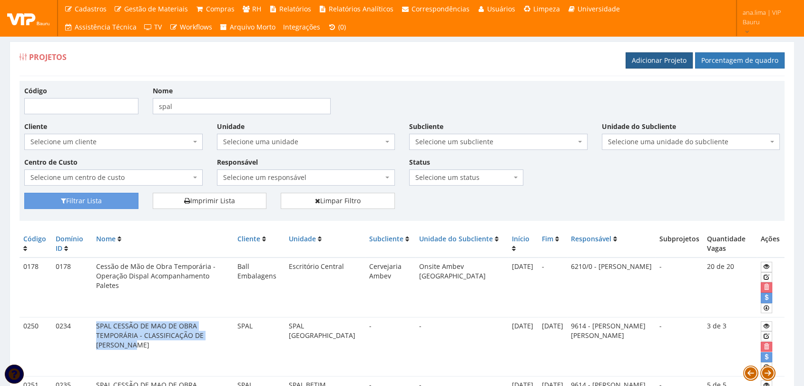
click at [660, 63] on link "Adicionar Projeto" at bounding box center [659, 60] width 67 height 16
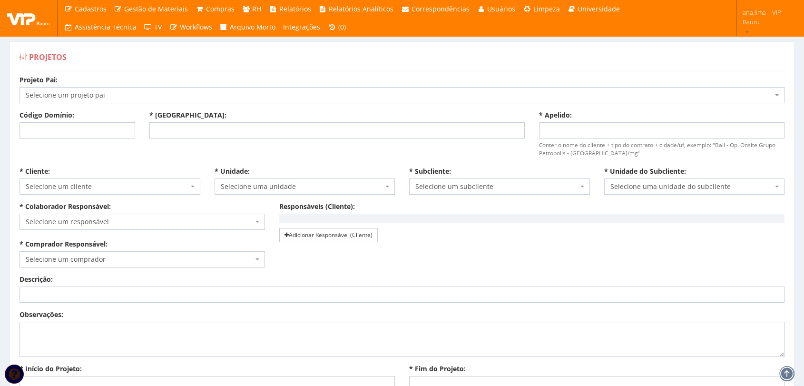
click at [93, 92] on span "Selecione um projeto pai" at bounding box center [399, 95] width 747 height 10
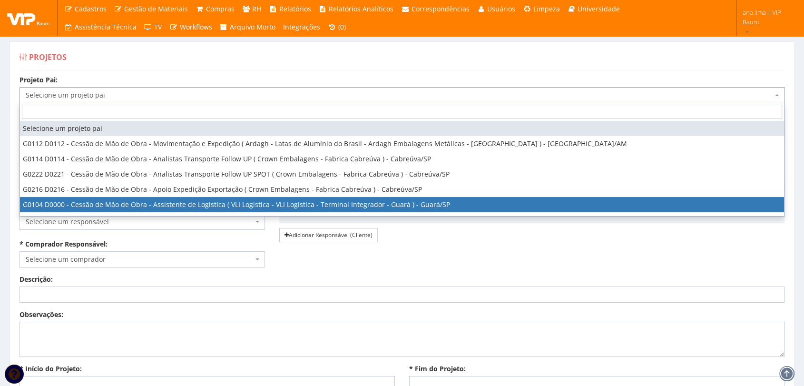
click at [517, 256] on div "* Colaborador Responsável: Selecione um responsável 9761 - ADRIANA SILVA DO NAS…" at bounding box center [401, 238] width 779 height 73
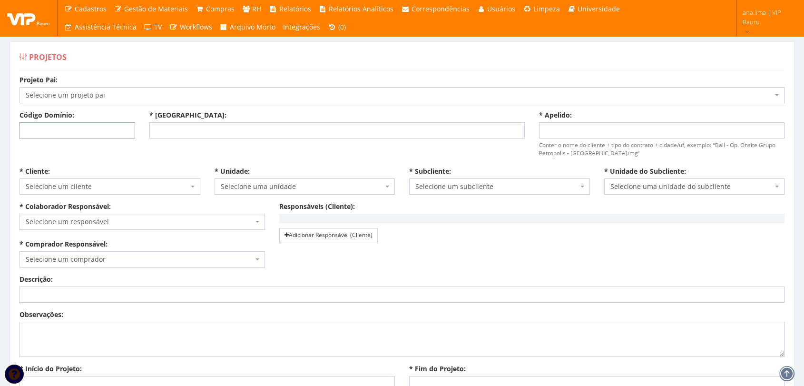
click at [77, 129] on input "Código Domínio:" at bounding box center [78, 130] width 116 height 16
type input "237"
click at [191, 119] on div "* Nome:" at bounding box center [337, 124] width 390 height 28
click at [190, 132] on input "* Nome:" at bounding box center [336, 130] width 375 height 16
paste input "SPAL CESSÃO DE MAO DE OBRA TEMPORÁRIA - CLASSIFICAÇÃO DE [PERSON_NAME]"
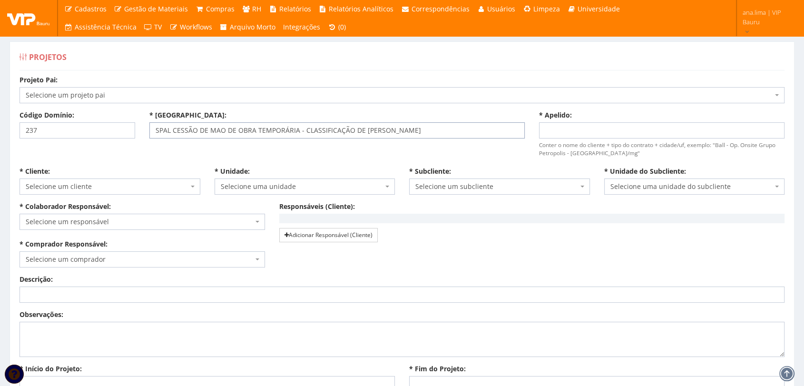
type input "SPAL CESSÃO DE MAO DE OBRA TEMPORÁRIA - CLASSIFICAÇÃO DE [PERSON_NAME]"
drag, startPoint x: 563, startPoint y: 123, endPoint x: 563, endPoint y: 128, distance: 5.2
click at [563, 123] on input "* Apelido:" at bounding box center [661, 130] width 245 height 16
paste input "SPAL CESSÃO DE MAO DE OBRA TEMPORÁRIA - CLASSIFICAÇÃO DE [PERSON_NAME]"
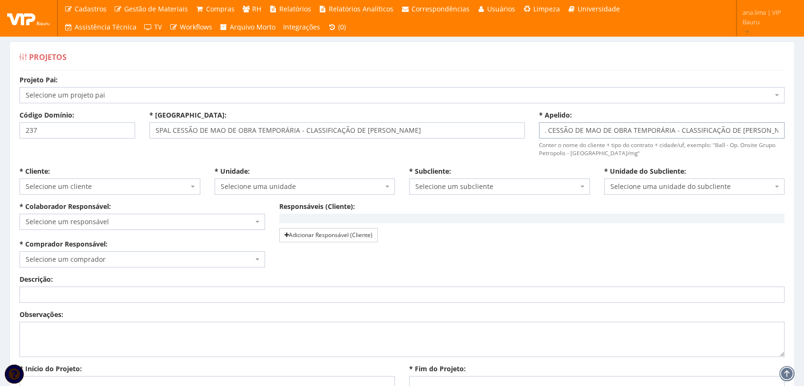
type input "SPAL CESSÃO DE MAO DE OBRA TEMPORÁRIA - CLASSIFICAÇÃO DE [PERSON_NAME]"
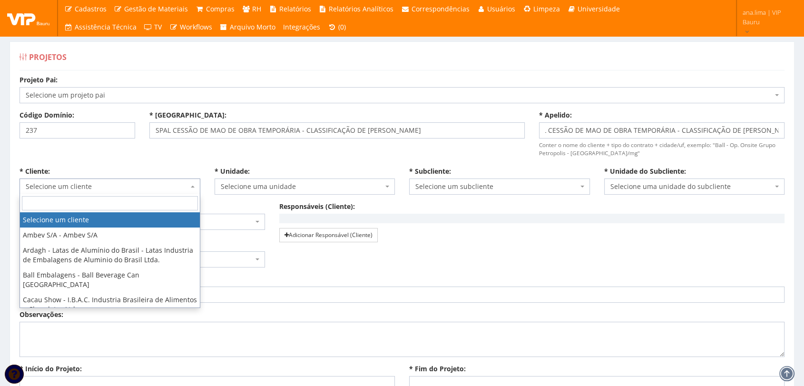
scroll to position [0, 0]
click at [107, 189] on span "Selecione um cliente" at bounding box center [107, 187] width 163 height 10
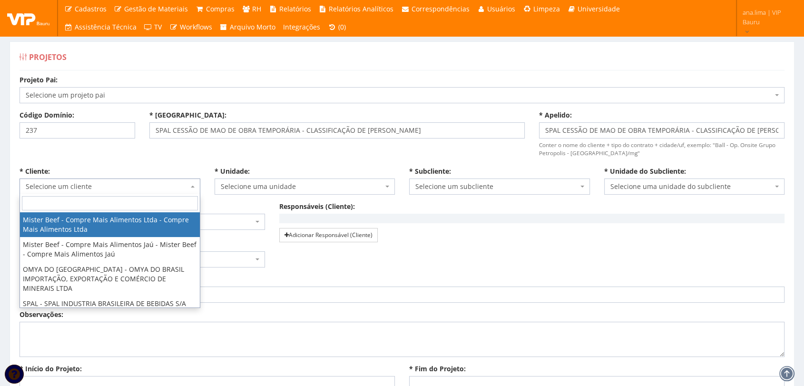
scroll to position [184, 0]
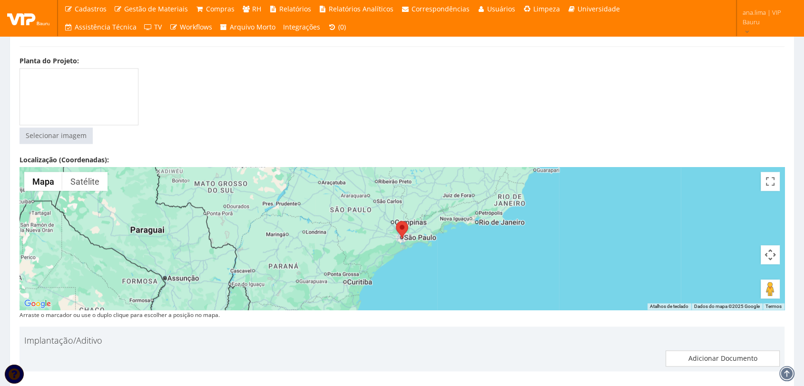
scroll to position [1167, 0]
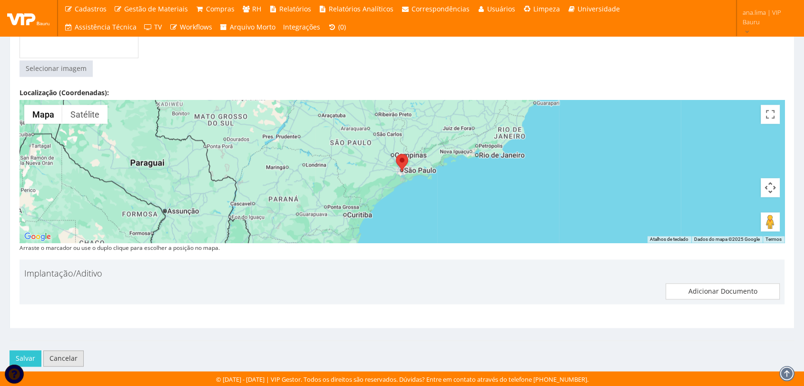
click at [68, 358] on link "Cancelar" at bounding box center [63, 358] width 40 height 16
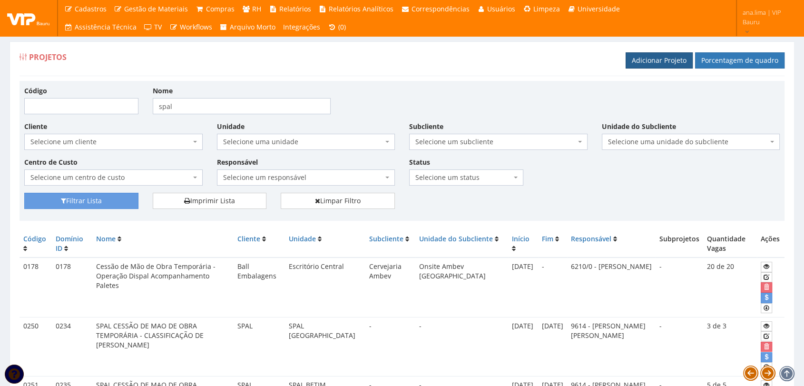
click at [643, 66] on link "Adicionar Projeto" at bounding box center [659, 60] width 67 height 16
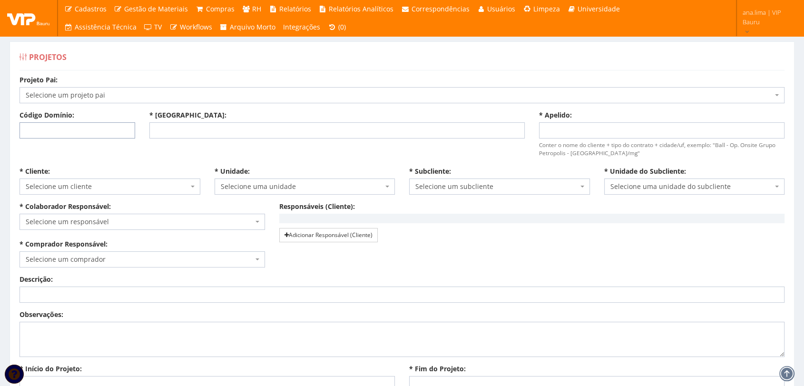
click at [68, 133] on input "Código Domínio:" at bounding box center [78, 130] width 116 height 16
type input "237"
click at [175, 132] on input "* Nome:" at bounding box center [336, 130] width 375 height 16
paste input "SPAL CESSÃO DE MAO DE OBRA TEMPORÁRIA - CLASSIFICAÇÃO DE [PERSON_NAME]"
type input "SPAL CESSÃO DE MAO DE OBRA TEMPORÁRIA - CLASSIFICAÇÃO DE [PERSON_NAME]"
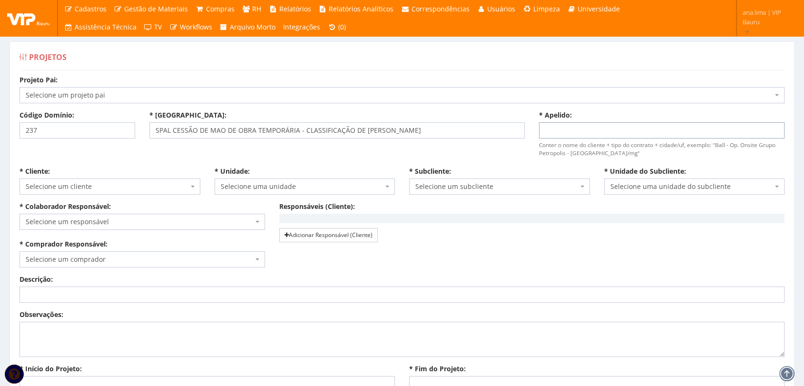
click at [617, 131] on input "* Apelido:" at bounding box center [661, 130] width 245 height 16
paste input "SPAL CESSÃO DE MAO DE OBRA TEMPORÁRIA - CLASSIFICAÇÃO DE [PERSON_NAME]"
click at [547, 131] on input "SPAL CESSÃO DE MAO DE OBRA TEMPORÁRIA - CLASSIFICAÇÃO DE [PERSON_NAME]" at bounding box center [661, 130] width 245 height 16
type input "SPAL CESSÃO DE MAO DE OBRA TEMPORÁRIA - CLASSIFICAÇÃO DE [PERSON_NAME]"
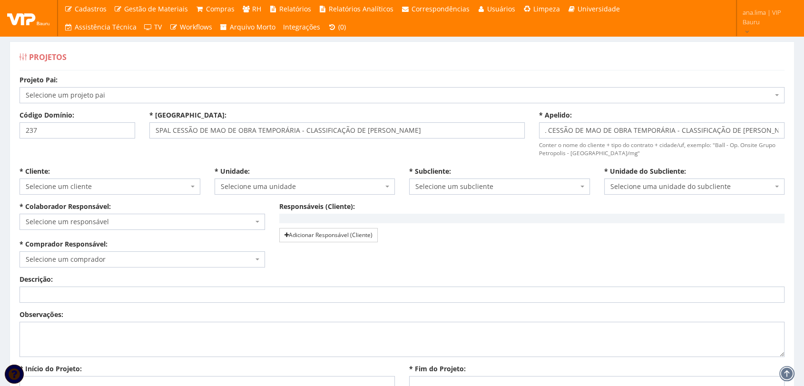
scroll to position [0, 0]
click at [62, 186] on span "Selecione um cliente" at bounding box center [107, 187] width 163 height 10
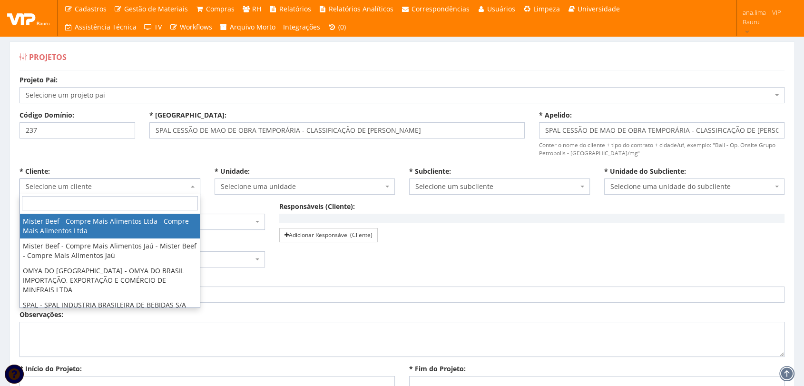
scroll to position [184, 0]
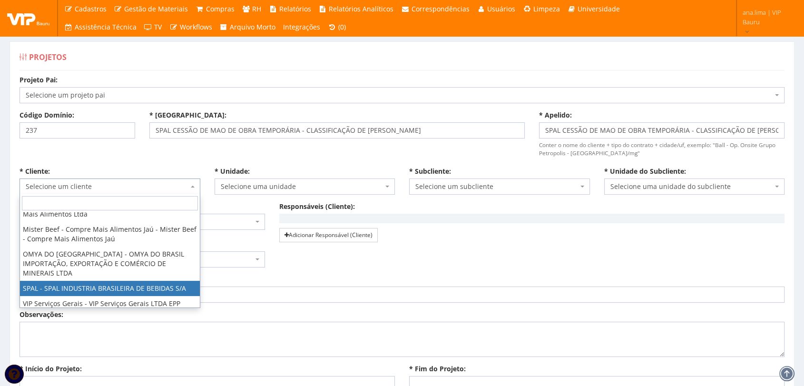
select select "59"
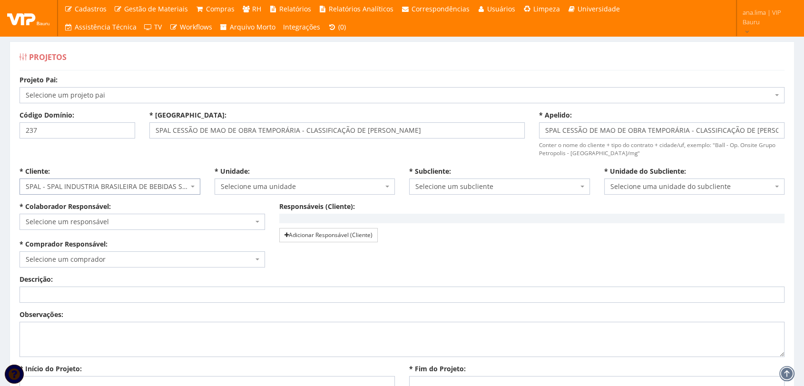
click at [279, 184] on span "Selecione uma unidade" at bounding box center [302, 187] width 163 height 10
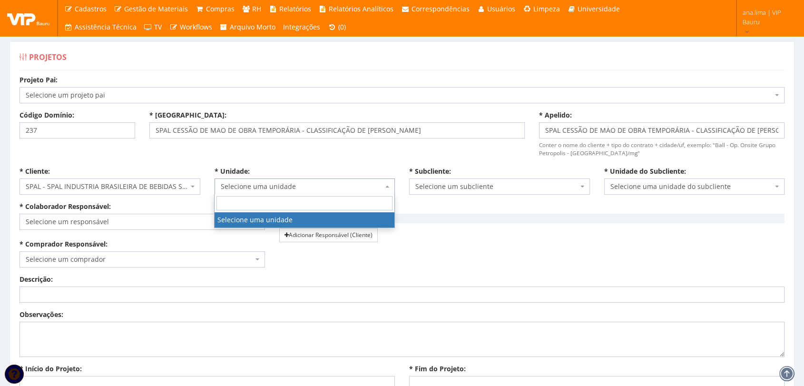
click at [281, 182] on span "Selecione uma unidade" at bounding box center [302, 187] width 163 height 10
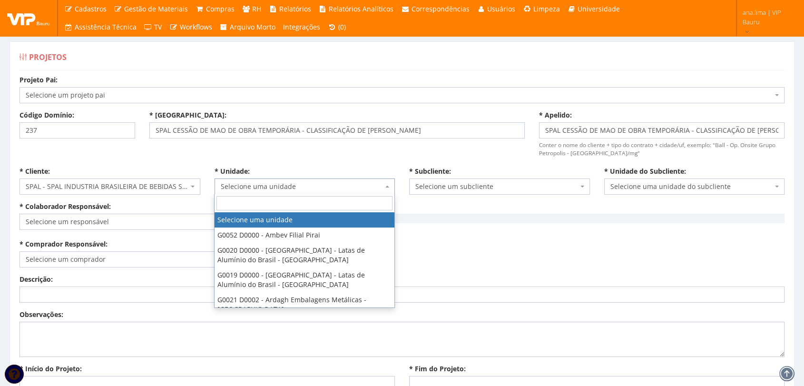
click at [323, 184] on span "Selecione uma unidade" at bounding box center [302, 187] width 163 height 10
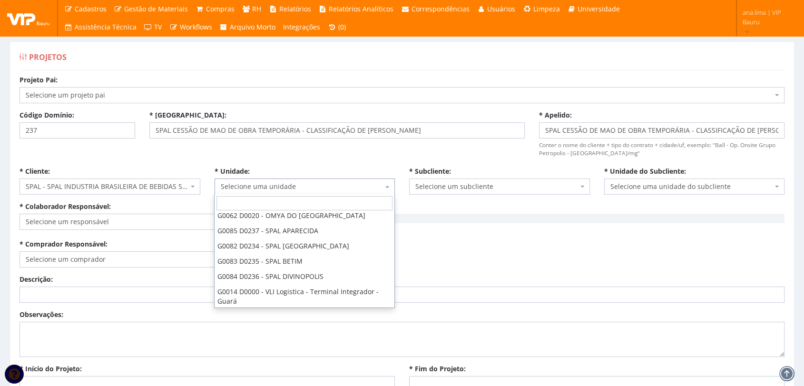
scroll to position [458, 0]
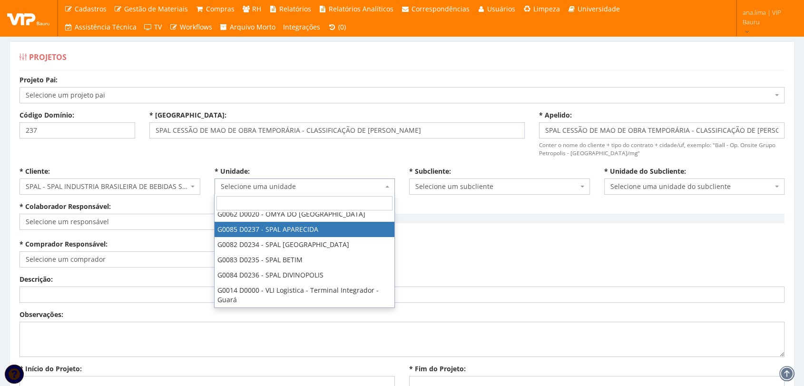
select select "85"
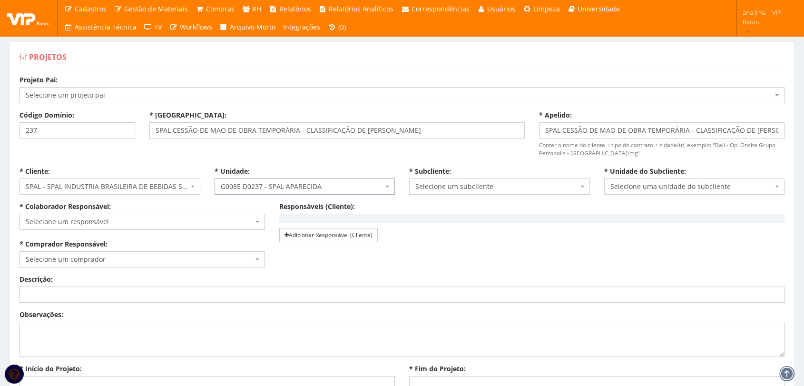
click at [473, 185] on span "Selecione um subcliente" at bounding box center [496, 187] width 163 height 10
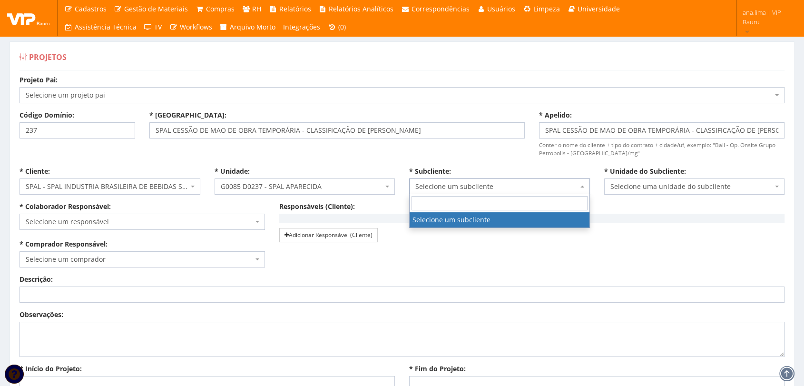
click at [473, 185] on span "Selecione um subcliente" at bounding box center [496, 187] width 163 height 10
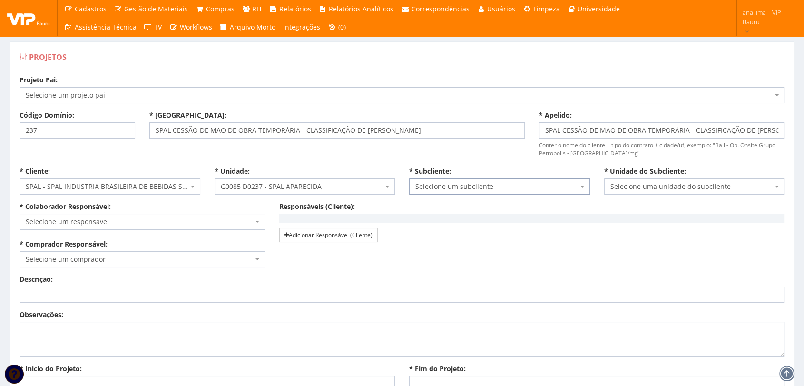
click at [80, 218] on span "Selecione um responsável" at bounding box center [139, 222] width 227 height 10
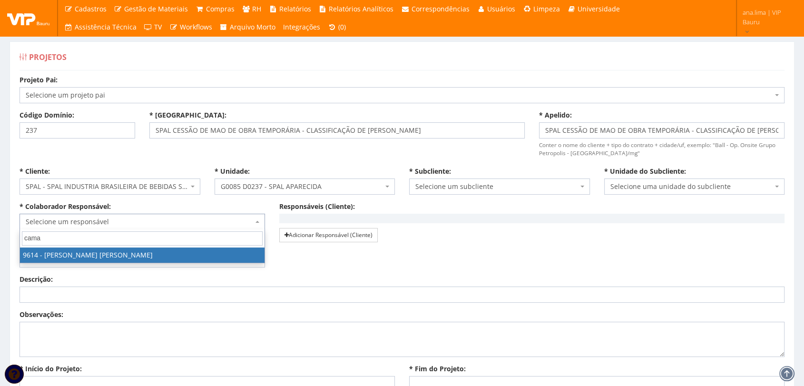
type input "cama"
select select "3784"
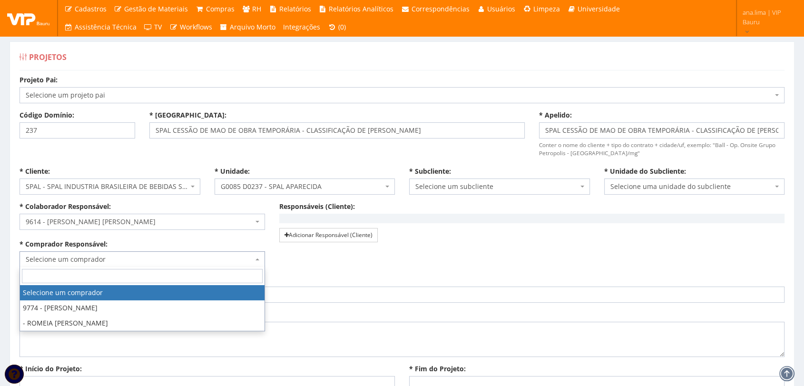
click at [95, 257] on span "Selecione um comprador" at bounding box center [139, 259] width 227 height 10
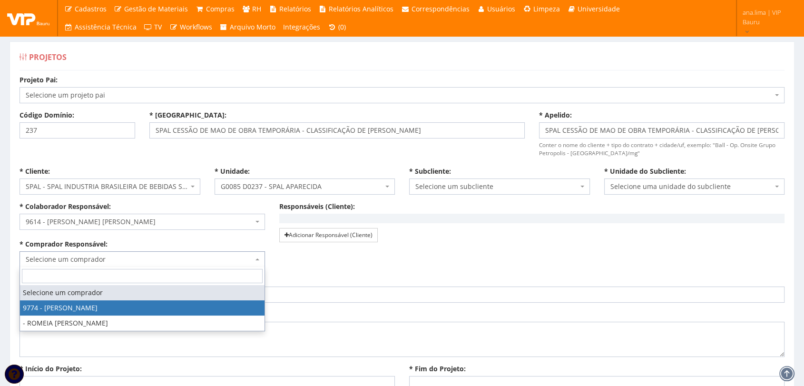
select select "4079"
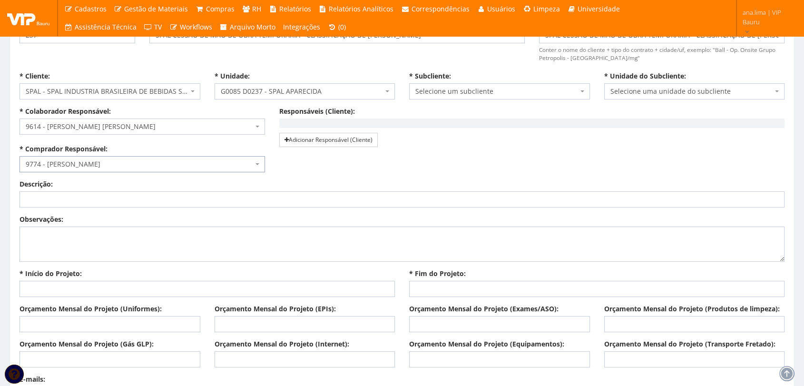
scroll to position [106, 0]
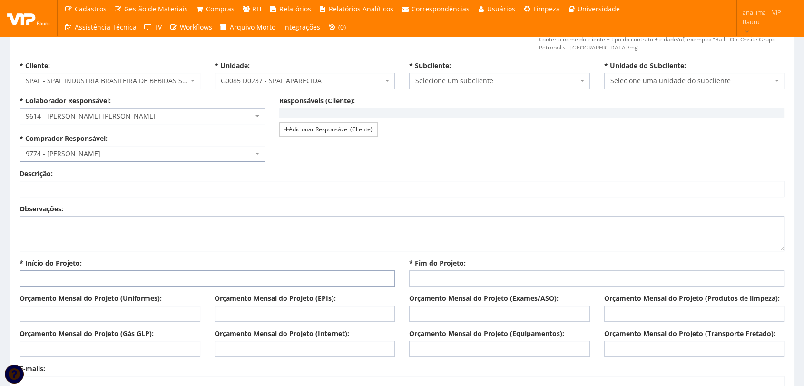
click at [100, 277] on input "* Início do Projeto:" at bounding box center [207, 278] width 375 height 16
type input "[DATE]"
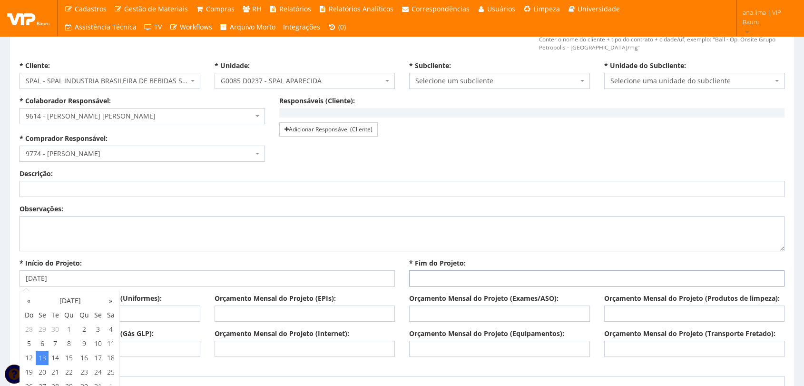
click at [450, 273] on input "* Fim do Projeto:" at bounding box center [596, 278] width 375 height 16
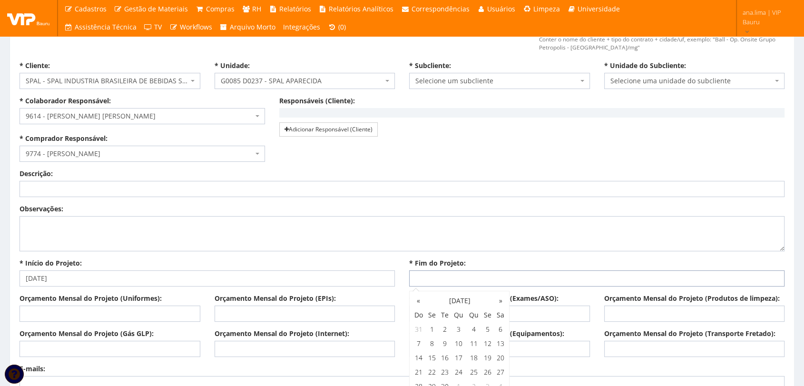
type input "[DATE]"
click at [555, 256] on div "Descrição: Observações: * Início do Projeto: 13/10/2025 * Fim do Projeto: 14/11…" at bounding box center [401, 231] width 779 height 125
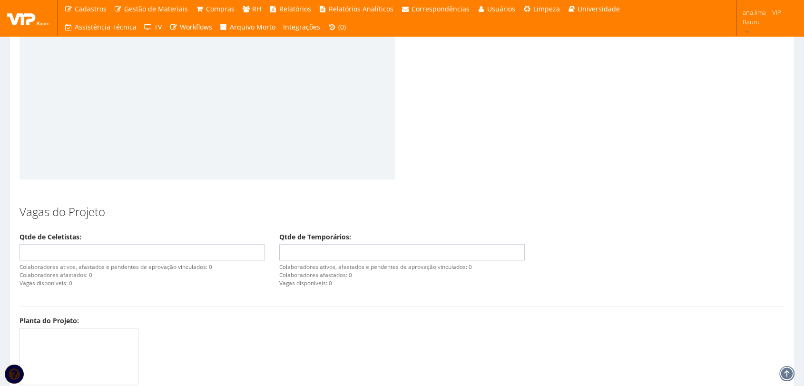
scroll to position [845, 0]
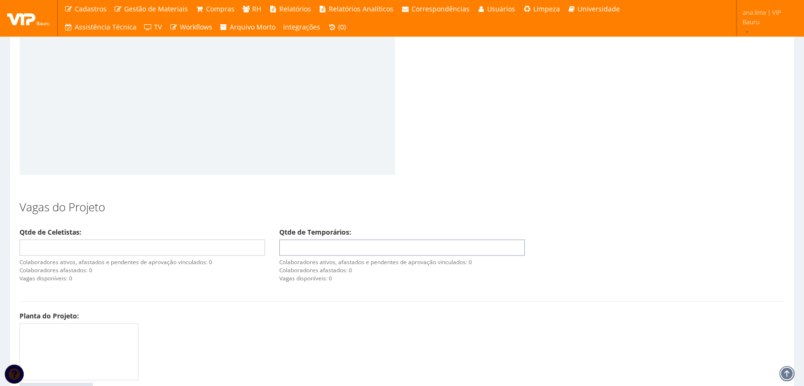
click at [375, 242] on input "Qtde de Temporários:" at bounding box center [401, 247] width 245 height 16
click at [515, 245] on input "1" at bounding box center [401, 247] width 245 height 16
type input "2"
click at [515, 244] on input "2" at bounding box center [401, 247] width 245 height 16
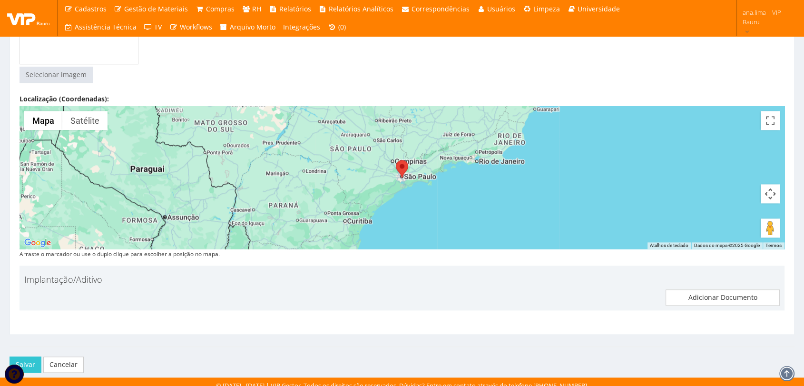
scroll to position [1167, 0]
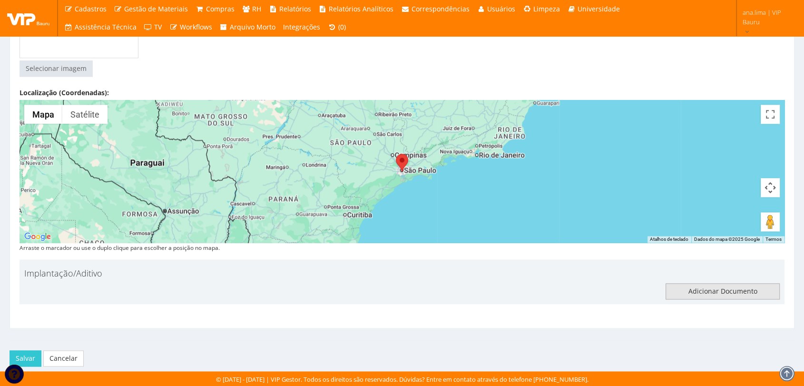
click at [701, 291] on input "file" at bounding box center [722, 291] width 113 height 15
type input "C:\fakepath\Aparecida SP Autorização para Implantação de Projetos_FEMSA (1).pdf"
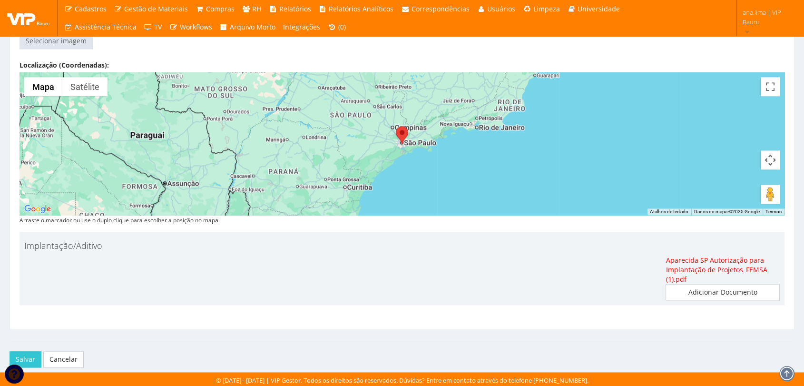
scroll to position [1196, 0]
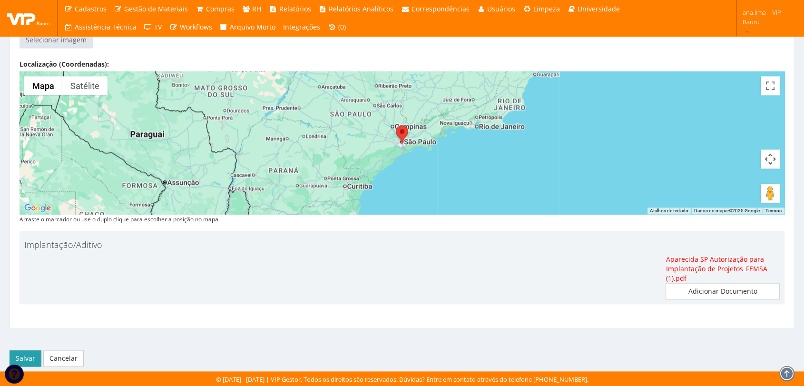
click at [25, 355] on button "Salvar" at bounding box center [26, 358] width 32 height 16
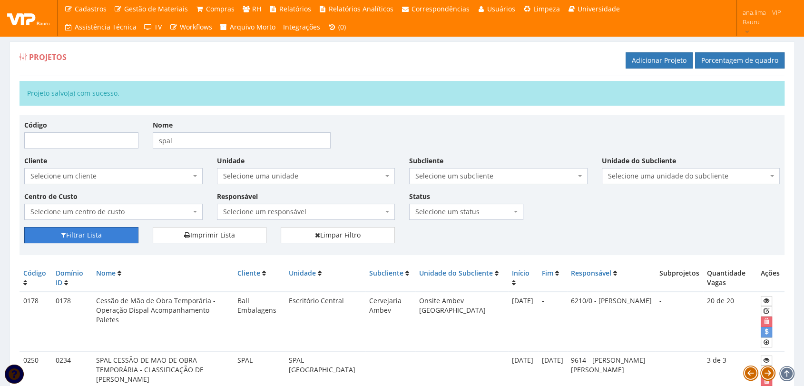
drag, startPoint x: 111, startPoint y: 235, endPoint x: 141, endPoint y: 240, distance: 30.0
click at [111, 235] on button "Filtrar Lista" at bounding box center [81, 235] width 114 height 16
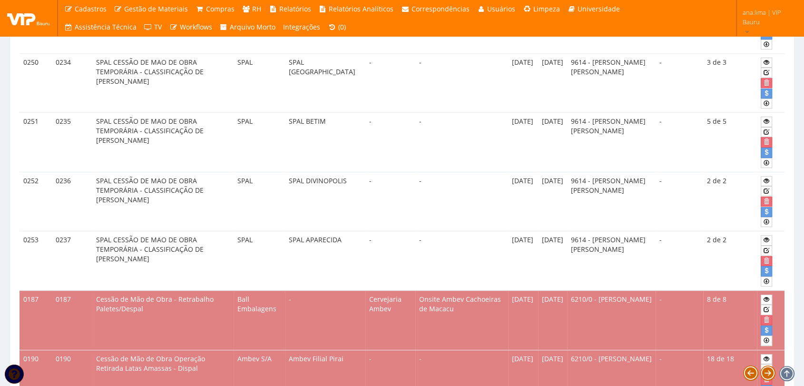
scroll to position [264, 0]
click at [765, 248] on icon at bounding box center [766, 249] width 6 height 7
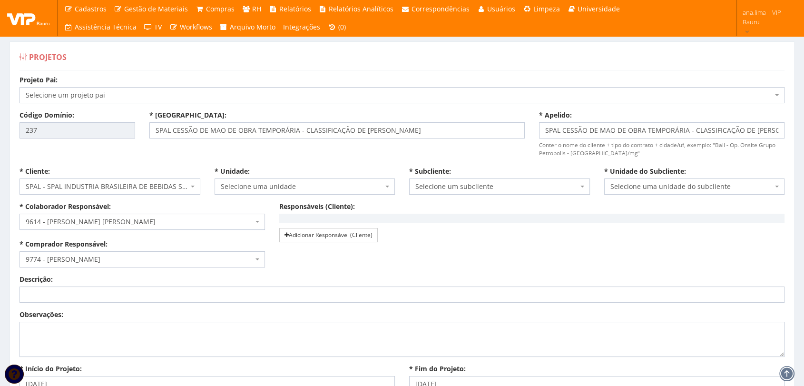
select select "85"
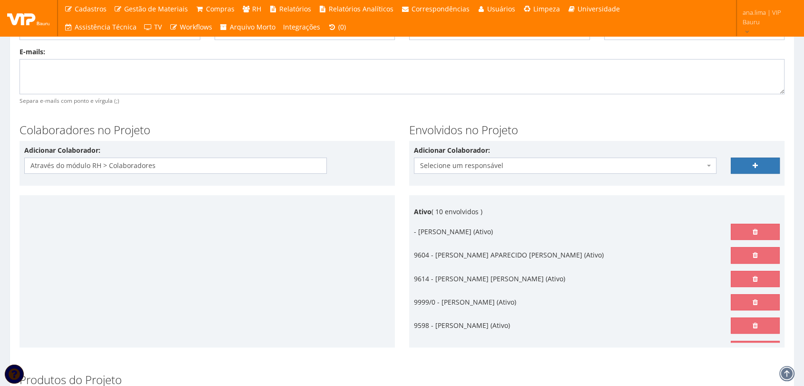
scroll to position [53, 0]
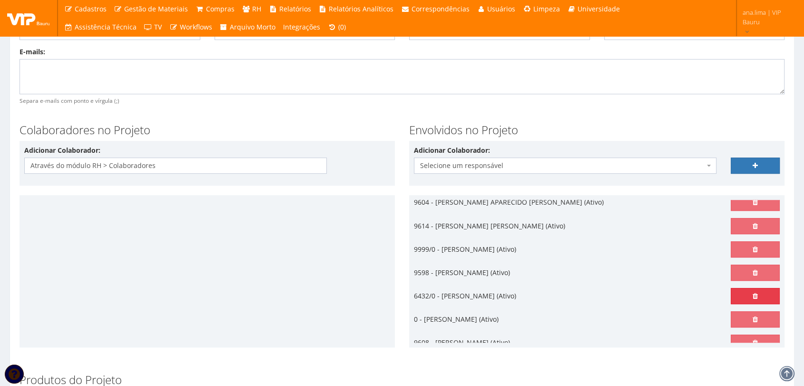
click at [753, 294] on icon at bounding box center [755, 296] width 5 height 7
click at [740, 298] on link at bounding box center [755, 296] width 49 height 16
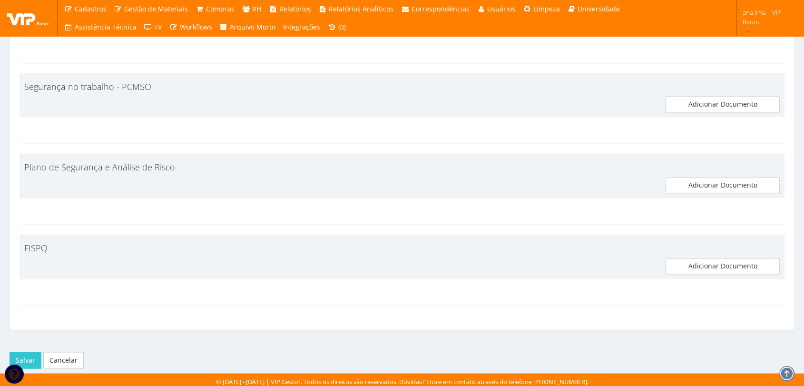
scroll to position [1536, 0]
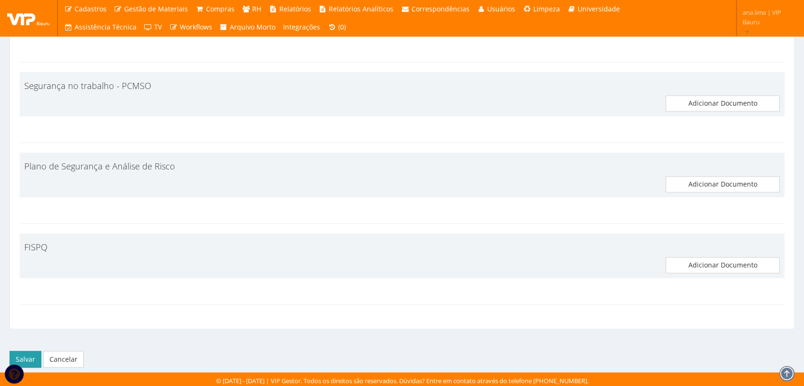
click at [32, 352] on button "Salvar" at bounding box center [26, 359] width 32 height 16
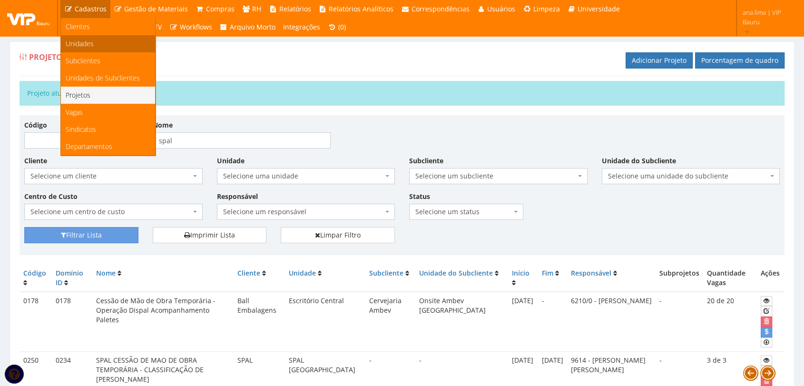
click at [90, 44] on span "Unidades" at bounding box center [80, 43] width 28 height 9
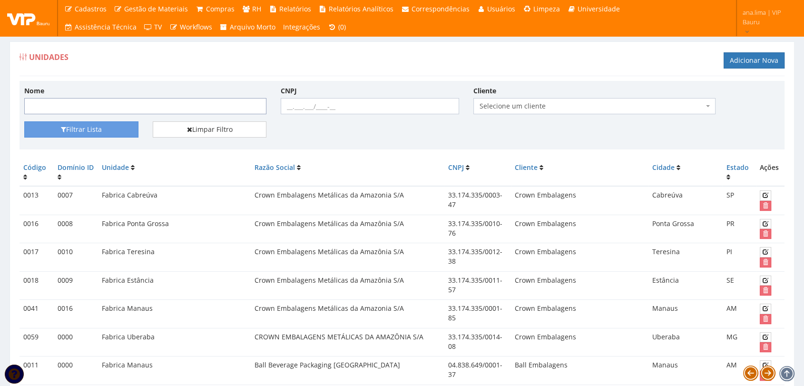
click at [161, 106] on input "Nome" at bounding box center [145, 106] width 242 height 16
type input "spal"
click at [57, 131] on button "Filtrar Lista" at bounding box center [81, 129] width 114 height 16
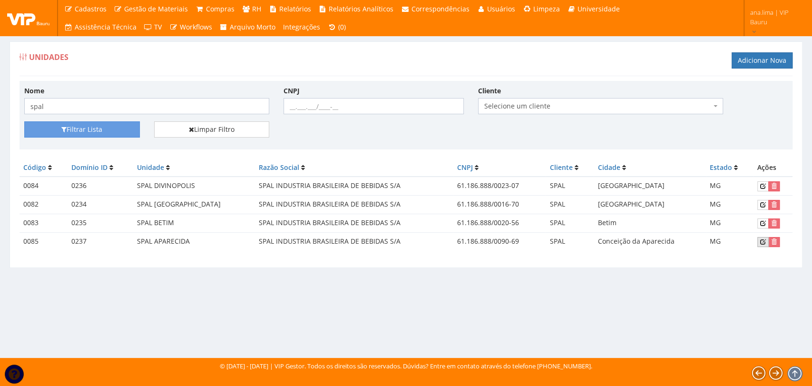
click at [762, 241] on icon at bounding box center [763, 241] width 6 height 7
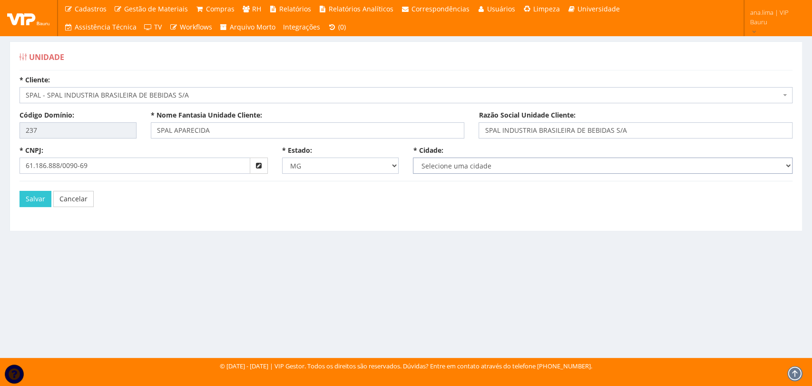
click at [458, 167] on select "Selecione uma cidade Abadia dos Dourados Abaeté Abre Campo Acaiaca Açucena Água…" at bounding box center [603, 165] width 380 height 16
select select "1630"
click at [413, 157] on select "Selecione uma cidade Abadia dos Dourados Abaeté Abre Campo Acaiaca Açucena Água…" at bounding box center [603, 165] width 380 height 16
click at [34, 199] on button "Salvar" at bounding box center [36, 199] width 32 height 16
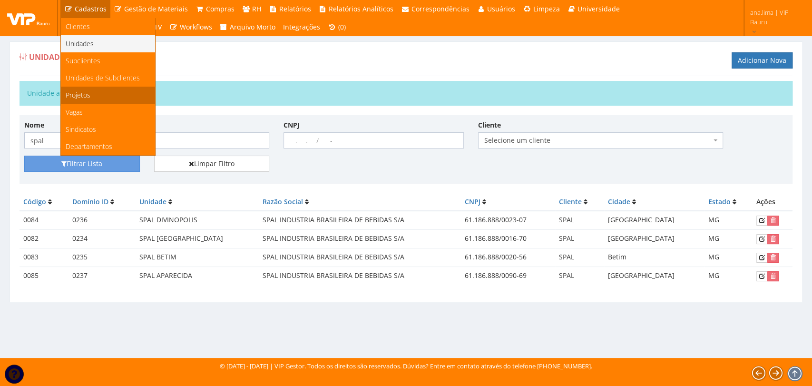
click at [89, 93] on span "Projetos" at bounding box center [78, 94] width 25 height 9
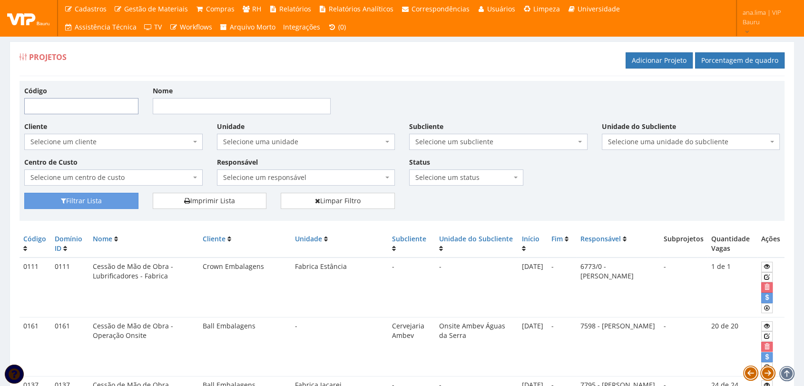
click at [89, 107] on input "Código" at bounding box center [81, 106] width 114 height 16
type input "237"
click at [24, 193] on button "Filtrar Lista" at bounding box center [81, 201] width 114 height 16
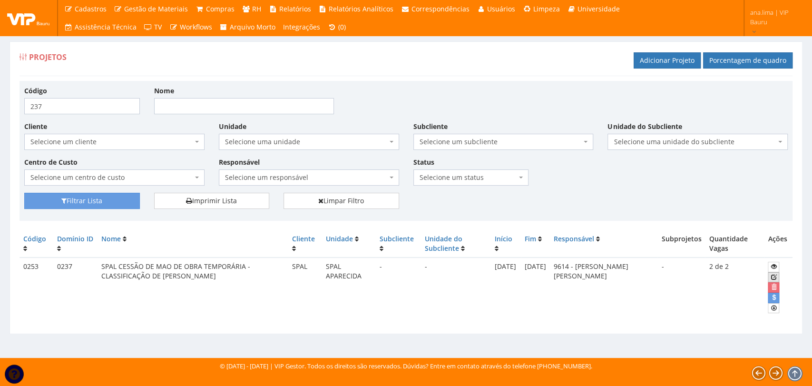
click at [771, 275] on icon at bounding box center [774, 277] width 6 height 7
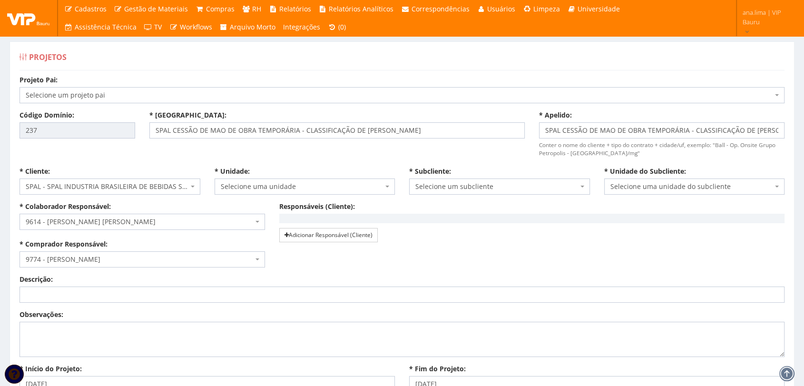
select select "85"
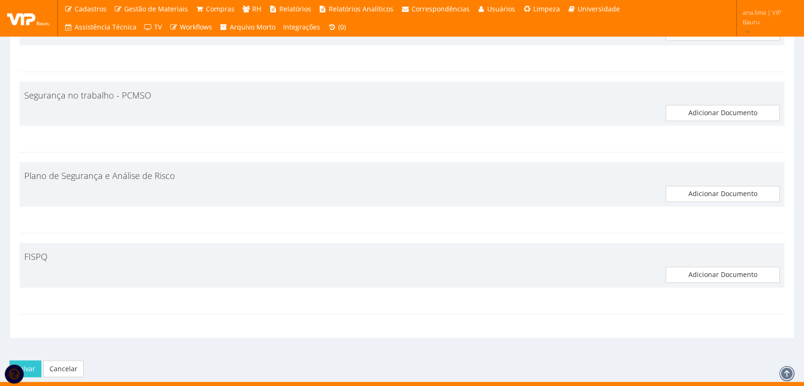
scroll to position [1536, 0]
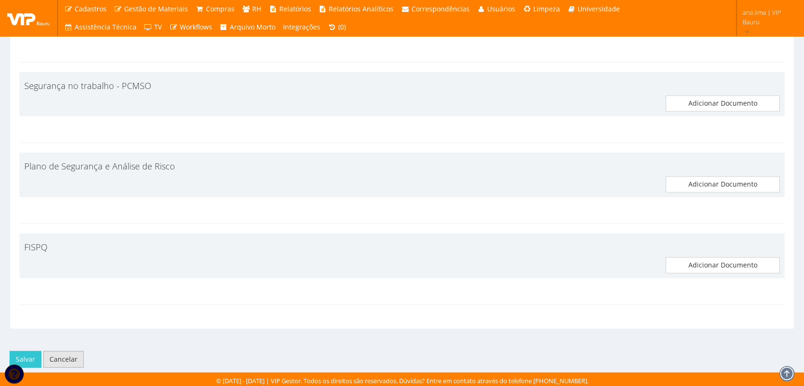
click at [71, 357] on link "Cancelar" at bounding box center [63, 359] width 40 height 16
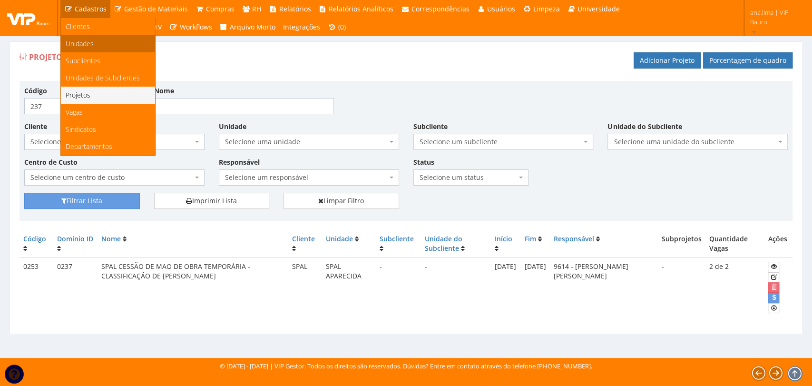
click at [95, 42] on link "Unidades" at bounding box center [108, 43] width 94 height 17
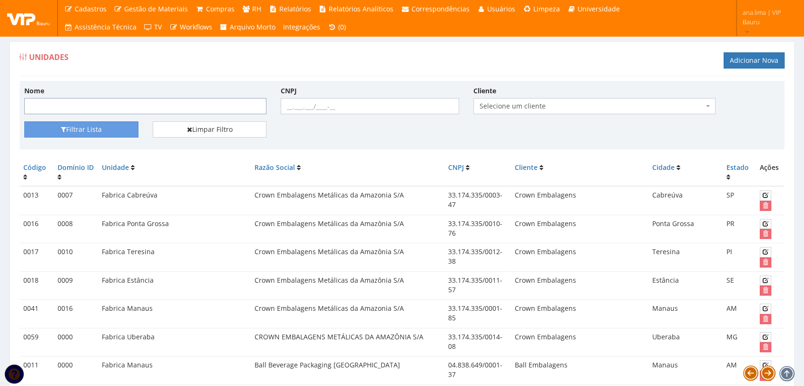
click at [98, 105] on input "Nome" at bounding box center [145, 106] width 242 height 16
type input "SPAL CESSÃO DE MAO DE OBRA TEMPORÁRIA - CLASSIFICAÇÃO DE [PERSON_NAME]"
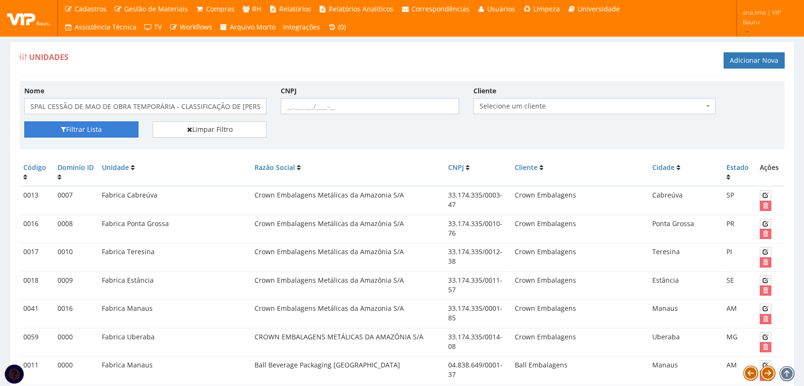
click at [114, 134] on button "Filtrar Lista" at bounding box center [81, 129] width 114 height 16
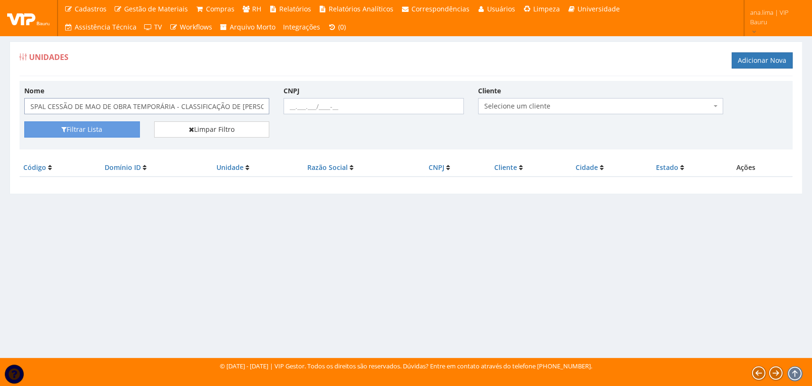
click at [247, 103] on input "SPAL CESSÃO DE MAO DE OBRA TEMPORÁRIA - CLASSIFICAÇÃO DE [PERSON_NAME]" at bounding box center [146, 106] width 245 height 16
click at [81, 105] on input "SPAL CESSÃO DE MAO DE OBRA TEMPORÁRIA - CLASSIFICAÇÃO DE [PERSON_NAME]" at bounding box center [146, 106] width 245 height 16
drag, startPoint x: 217, startPoint y: 102, endPoint x: 0, endPoint y: 100, distance: 217.4
click at [0, 100] on div "Unidades Adicionar Nova Nome SPAL CESSÃO DE MAO DE OBRA TEMPORÁRIA - CLASSIFICA…" at bounding box center [406, 191] width 812 height 334
type input "S"
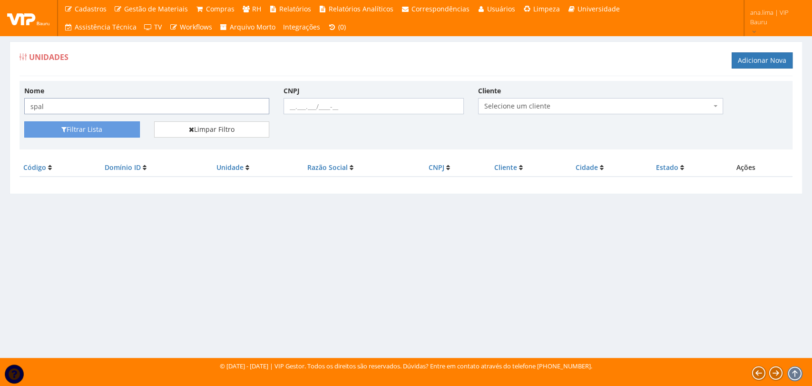
type input "spal"
click at [24, 121] on button "Filtrar Lista" at bounding box center [82, 129] width 116 height 16
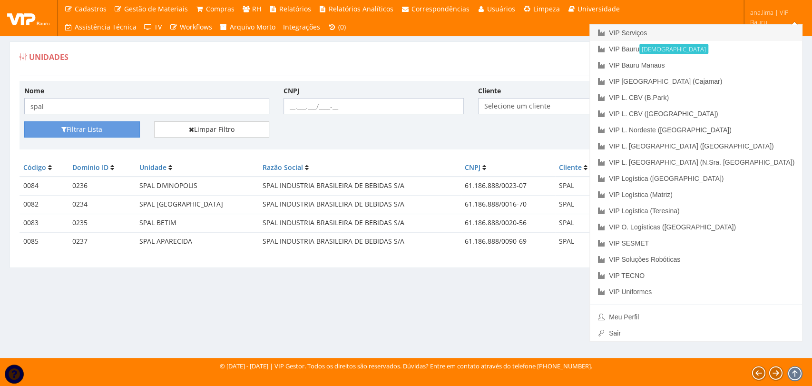
click at [727, 31] on link "VIP Serviços" at bounding box center [696, 33] width 212 height 16
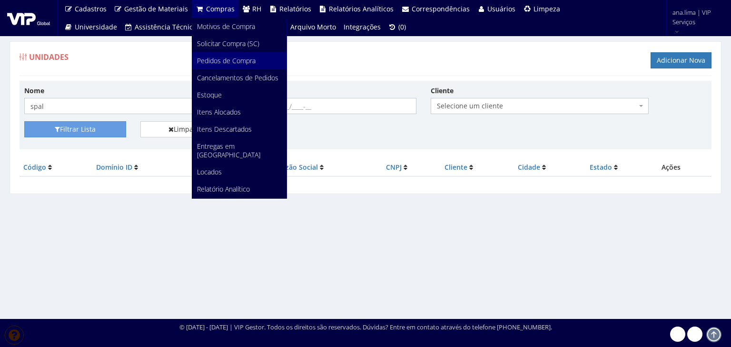
click at [224, 58] on span "Pedidos de Compra" at bounding box center [226, 60] width 59 height 9
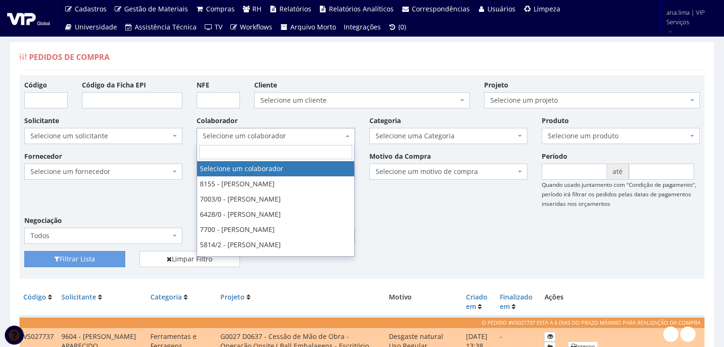
click at [284, 129] on span "Selecione um colaborador" at bounding box center [275, 136] width 158 height 16
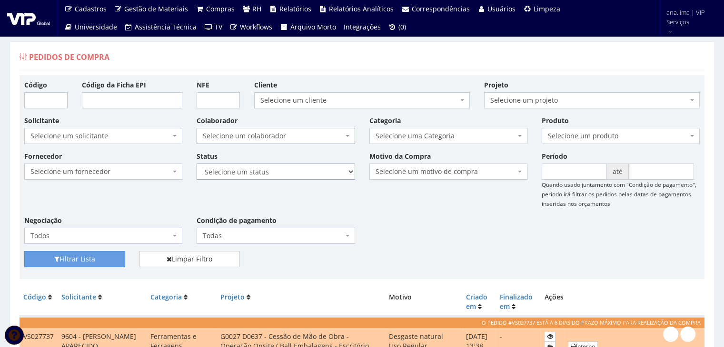
click at [283, 176] on select "Selecione um status Cancelado Aguardando Aprovação Diretoria Pedido Aprovado Ag…" at bounding box center [275, 172] width 158 height 16
select select "1"
click at [196, 164] on select "Selecione um status Cancelado Aguardando Aprovação Diretoria Pedido Aprovado Ag…" at bounding box center [275, 172] width 158 height 16
click at [87, 258] on button "Filtrar Lista" at bounding box center [74, 259] width 101 height 16
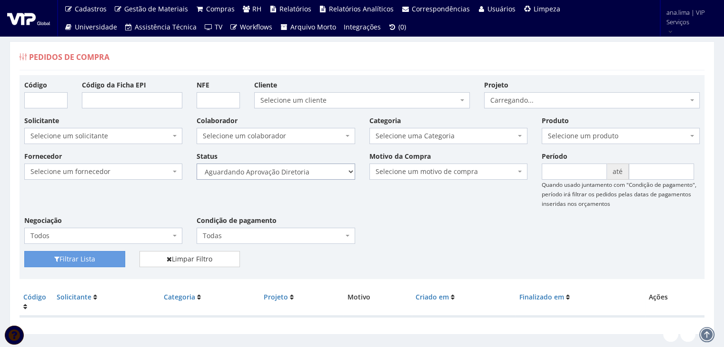
click at [294, 166] on select "Selecione um status Cancelado Aguardando Aprovação Diretoria Pedido Aprovado Ag…" at bounding box center [275, 172] width 158 height 16
select select "4"
click at [196, 164] on select "Selecione um status Cancelado Aguardando Aprovação Diretoria Pedido Aprovado Ag…" at bounding box center [275, 172] width 158 height 16
click at [113, 258] on button "Filtrar Lista" at bounding box center [74, 259] width 101 height 16
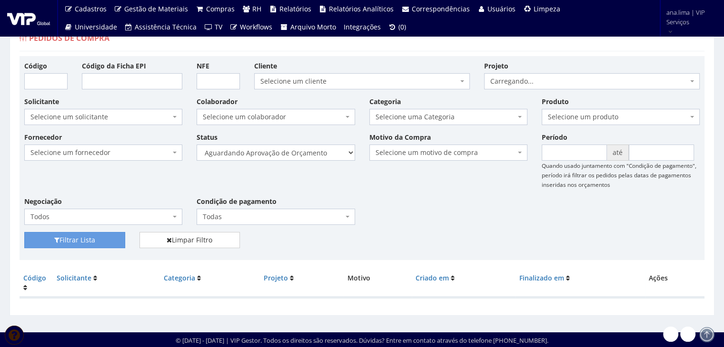
scroll to position [19, 0]
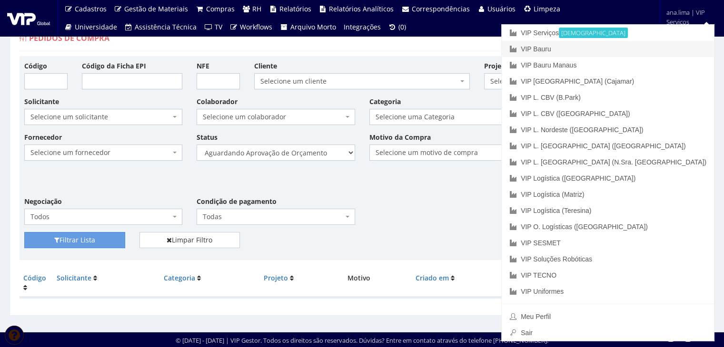
click at [643, 45] on link "VIP Bauru" at bounding box center [607, 49] width 212 height 16
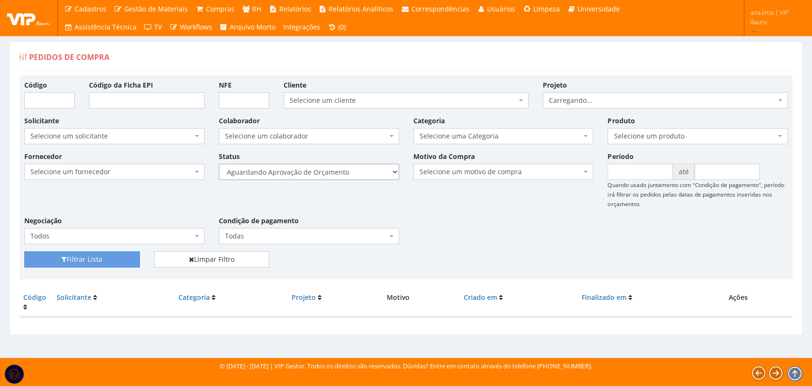
click at [337, 172] on select "Selecione um status Cancelado Aguardando Aprovação Diretoria Pedido Aprovado Ag…" at bounding box center [309, 172] width 180 height 16
select select "1"
click at [219, 164] on select "Selecione um status Cancelado Aguardando Aprovação Diretoria Pedido Aprovado Ag…" at bounding box center [309, 172] width 180 height 16
click at [100, 256] on button "Filtrar Lista" at bounding box center [82, 259] width 116 height 16
click at [329, 172] on select "Selecione um status Cancelado Aguardando Aprovação Diretoria Pedido Aprovado Ag…" at bounding box center [309, 172] width 180 height 16
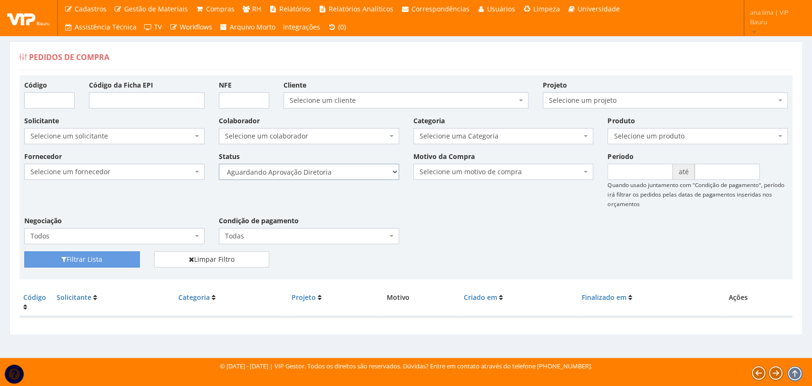
select select "4"
click at [219, 164] on select "Selecione um status Cancelado Aguardando Aprovação Diretoria Pedido Aprovado Ag…" at bounding box center [309, 172] width 180 height 16
click at [112, 261] on button "Filtrar Lista" at bounding box center [82, 259] width 116 height 16
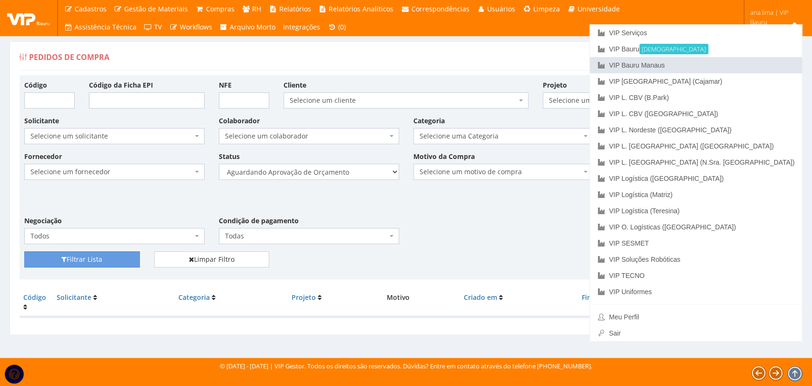
drag, startPoint x: 732, startPoint y: 67, endPoint x: 677, endPoint y: 89, distance: 59.3
click at [731, 67] on link "VIP Bauru Manaus" at bounding box center [696, 65] width 212 height 16
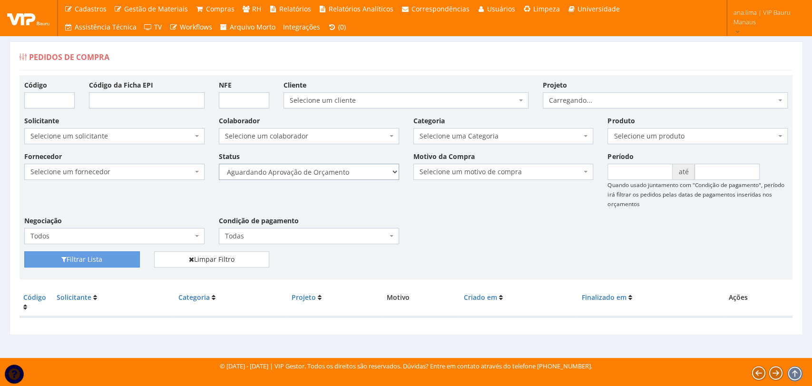
drag, startPoint x: 0, startPoint y: 0, endPoint x: 333, endPoint y: 178, distance: 377.3
click at [333, 174] on select "Selecione um status Cancelado Aguardando Aprovação Diretoria Pedido Aprovado Ag…" at bounding box center [309, 172] width 180 height 16
select select "1"
click at [219, 164] on select "Selecione um status Cancelado Aguardando Aprovação Diretoria Pedido Aprovado Ag…" at bounding box center [309, 172] width 180 height 16
click at [127, 259] on button "Filtrar Lista" at bounding box center [82, 259] width 116 height 16
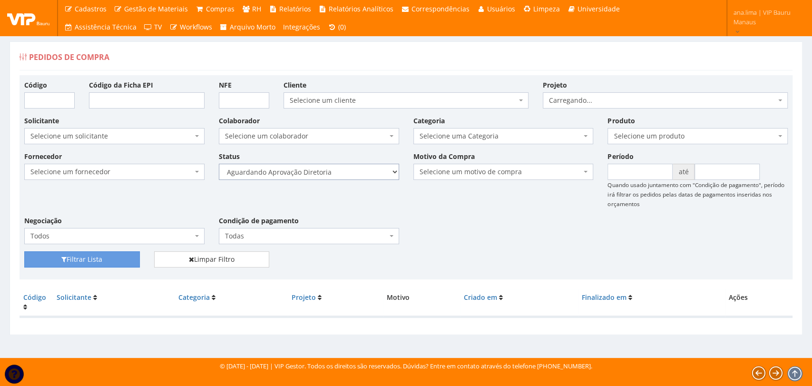
click at [342, 170] on select "Selecione um status Cancelado Aguardando Aprovação Diretoria Pedido Aprovado Ag…" at bounding box center [309, 172] width 180 height 16
select select "4"
click at [219, 164] on select "Selecione um status Cancelado Aguardando Aprovação Diretoria Pedido Aprovado Ag…" at bounding box center [309, 172] width 180 height 16
click at [121, 262] on button "Filtrar Lista" at bounding box center [82, 259] width 116 height 16
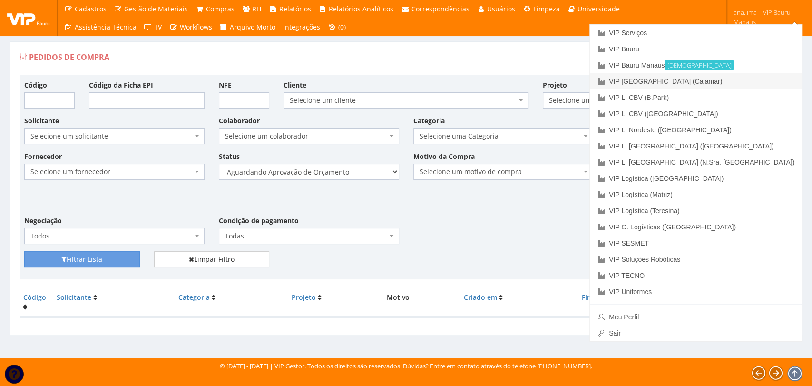
click at [751, 83] on link "VIP [GEOGRAPHIC_DATA] (Cajamar)" at bounding box center [696, 81] width 212 height 16
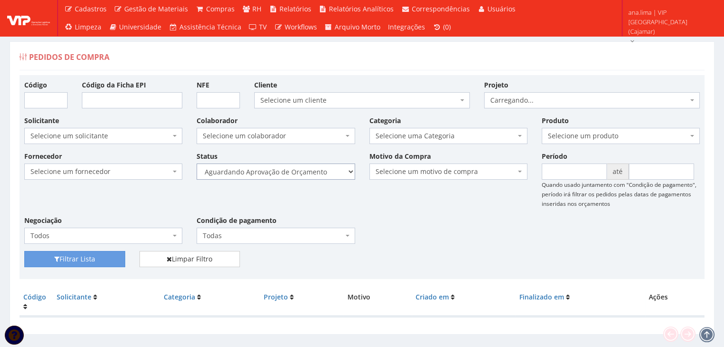
drag, startPoint x: 0, startPoint y: 0, endPoint x: 293, endPoint y: 168, distance: 337.3
click at [293, 168] on select "Selecione um status Cancelado Aguardando Aprovação Diretoria Pedido Aprovado Ag…" at bounding box center [275, 172] width 158 height 16
select select "1"
click at [196, 164] on select "Selecione um status Cancelado Aguardando Aprovação Diretoria Pedido Aprovado Ag…" at bounding box center [275, 172] width 158 height 16
click at [77, 257] on button "Filtrar Lista" at bounding box center [74, 259] width 101 height 16
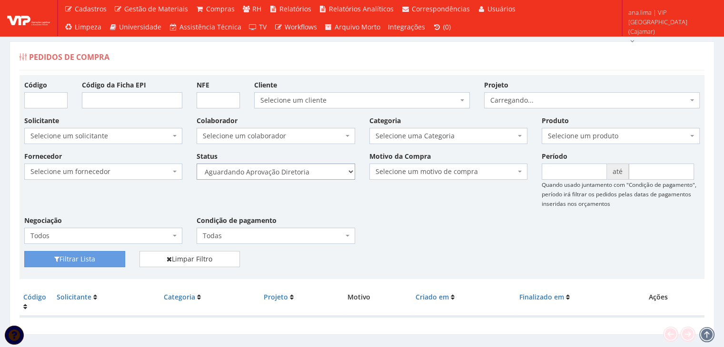
drag, startPoint x: 0, startPoint y: 0, endPoint x: 286, endPoint y: 173, distance: 334.4
click at [286, 173] on select "Selecione um status Cancelado Aguardando Aprovação Diretoria Pedido Aprovado Ag…" at bounding box center [275, 172] width 158 height 16
select select "4"
click at [196, 164] on select "Selecione um status Cancelado Aguardando Aprovação Diretoria Pedido Aprovado Ag…" at bounding box center [275, 172] width 158 height 16
click at [98, 261] on button "Filtrar Lista" at bounding box center [74, 259] width 101 height 16
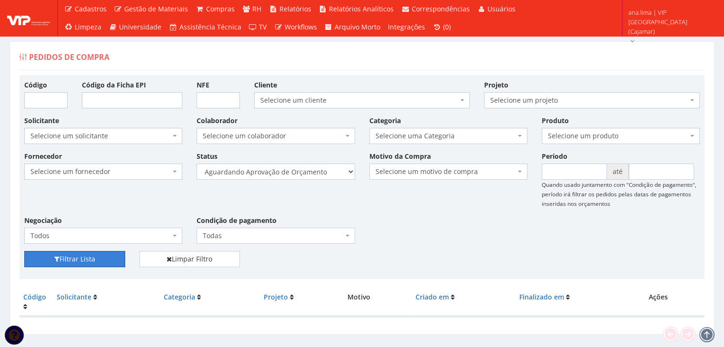
scroll to position [19, 0]
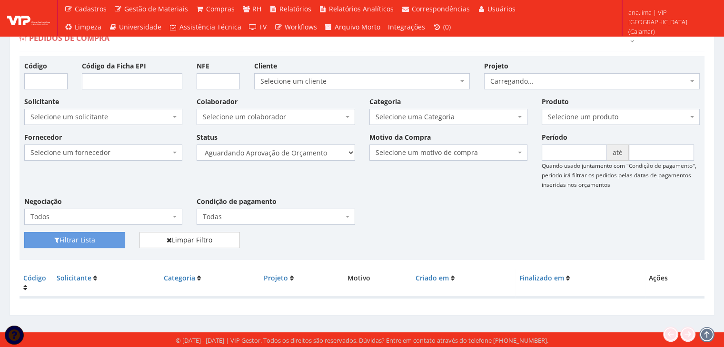
scroll to position [19, 0]
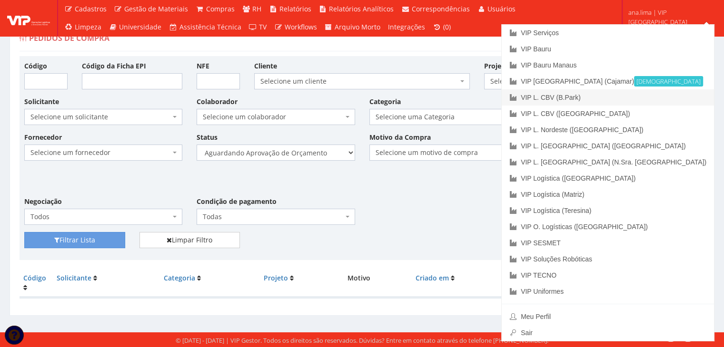
click at [670, 102] on link "VIP L. CBV (B.Park)" at bounding box center [607, 97] width 212 height 16
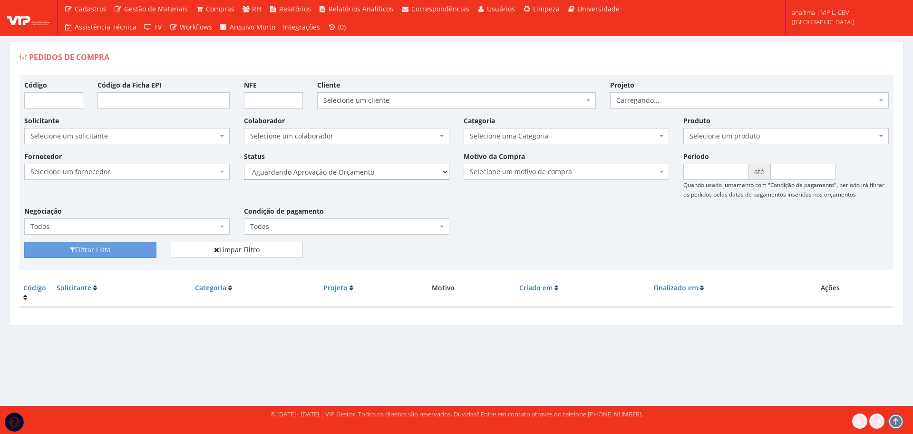
click at [376, 176] on select "Selecione um status Cancelado Aguardando Aprovação Diretoria Pedido Aprovado Ag…" at bounding box center [346, 172] width 205 height 16
select select "1"
click at [244, 164] on select "Selecione um status Cancelado Aguardando Aprovação Diretoria Pedido Aprovado Ag…" at bounding box center [346, 172] width 205 height 16
click at [110, 246] on button "Filtrar Lista" at bounding box center [90, 250] width 132 height 16
click at [363, 176] on select "Selecione um status Cancelado Aguardando Aprovação Diretoria Pedido Aprovado Ag…" at bounding box center [346, 172] width 205 height 16
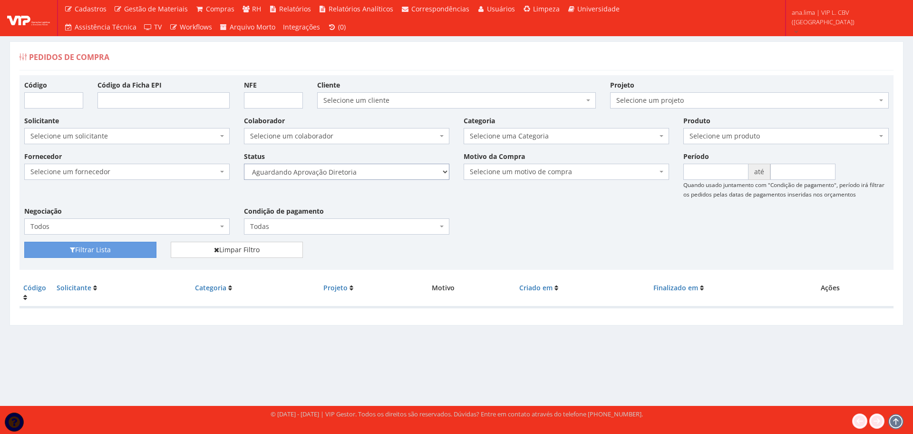
select select "4"
click at [244, 164] on select "Selecione um status Cancelado Aguardando Aprovação Diretoria Pedido Aprovado Ag…" at bounding box center [346, 172] width 205 height 16
click at [104, 250] on button "Filtrar Lista" at bounding box center [90, 250] width 132 height 16
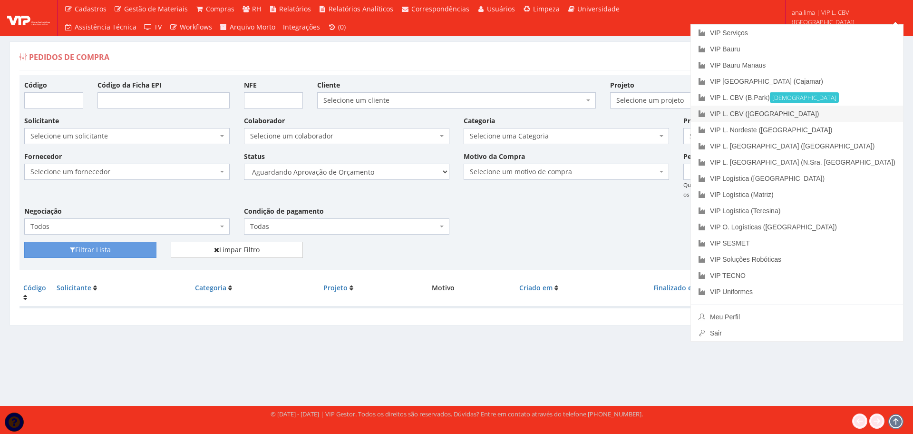
click at [835, 114] on link "VIP L. CBV ([GEOGRAPHIC_DATA])" at bounding box center [797, 114] width 212 height 16
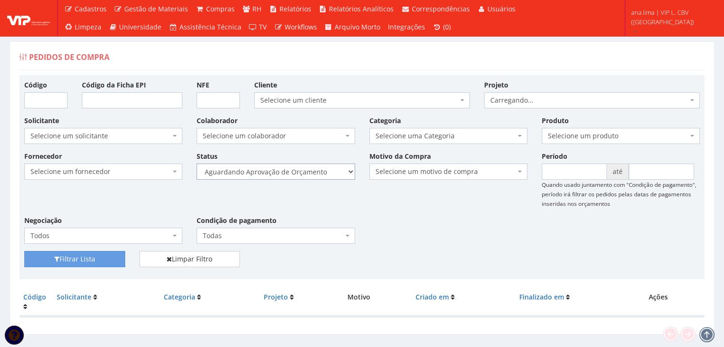
click at [294, 174] on select "Selecione um status Cancelado Aguardando Aprovação Diretoria Pedido Aprovado Ag…" at bounding box center [275, 172] width 158 height 16
select select "1"
click at [196, 164] on select "Selecione um status Cancelado Aguardando Aprovação Diretoria Pedido Aprovado Ag…" at bounding box center [275, 172] width 158 height 16
click at [99, 255] on button "Filtrar Lista" at bounding box center [74, 259] width 101 height 16
drag, startPoint x: 0, startPoint y: 0, endPoint x: 292, endPoint y: 177, distance: 341.3
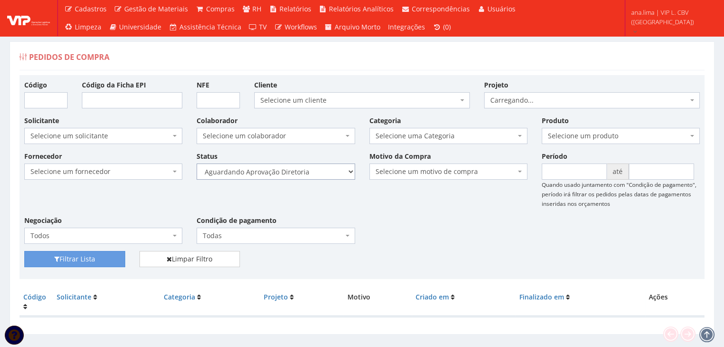
click at [292, 172] on select "Selecione um status Cancelado Aguardando Aprovação Diretoria Pedido Aprovado Ag…" at bounding box center [275, 172] width 158 height 16
select select "4"
click at [196, 164] on select "Selecione um status Cancelado Aguardando Aprovação Diretoria Pedido Aprovado Ag…" at bounding box center [275, 172] width 158 height 16
click at [108, 260] on button "Filtrar Lista" at bounding box center [74, 259] width 101 height 16
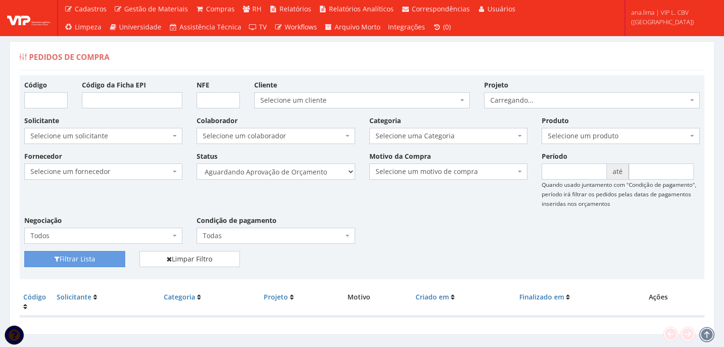
scroll to position [19, 0]
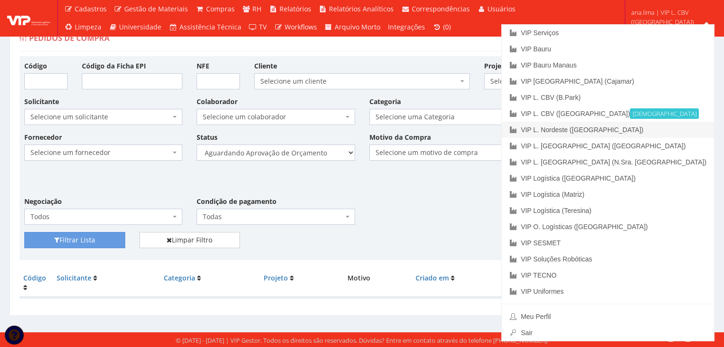
click at [664, 127] on link "VIP L. Nordeste ([GEOGRAPHIC_DATA])" at bounding box center [607, 130] width 212 height 16
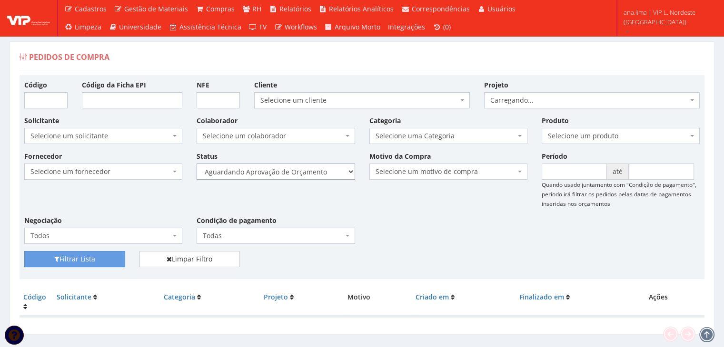
drag, startPoint x: 0, startPoint y: 0, endPoint x: 298, endPoint y: 178, distance: 346.9
click at [299, 174] on select "Selecione um status Cancelado Aguardando Aprovação Diretoria Pedido Aprovado Ag…" at bounding box center [275, 172] width 158 height 16
select select "1"
click at [196, 164] on select "Selecione um status Cancelado Aguardando Aprovação Diretoria Pedido Aprovado Ag…" at bounding box center [275, 172] width 158 height 16
click at [95, 256] on button "Filtrar Lista" at bounding box center [74, 259] width 101 height 16
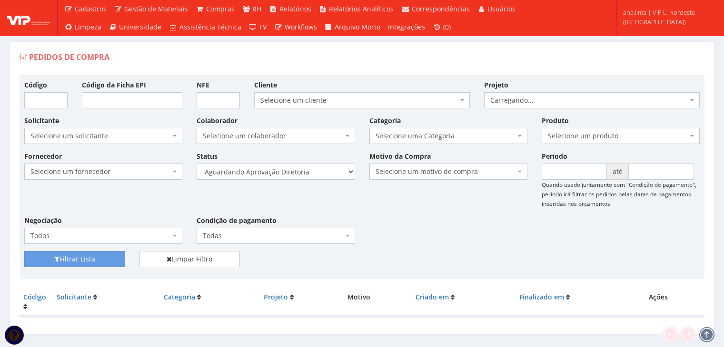
click at [289, 175] on select "Selecione um status Cancelado Aguardando Aprovação Diretoria Pedido Aprovado Ag…" at bounding box center [275, 172] width 158 height 16
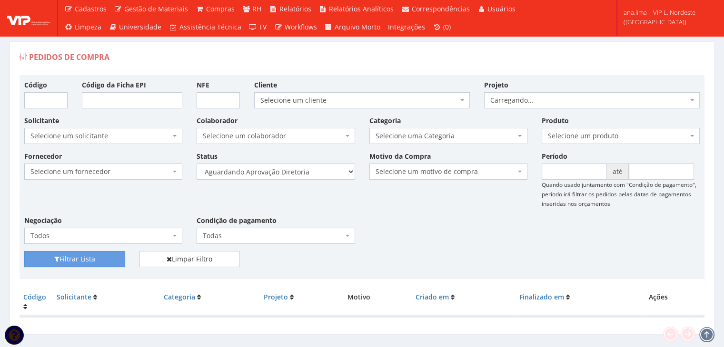
select select "4"
click at [196, 164] on select "Selecione um status Cancelado Aguardando Aprovação Diretoria Pedido Aprovado Ag…" at bounding box center [275, 172] width 158 height 16
click at [114, 257] on button "Filtrar Lista" at bounding box center [74, 259] width 101 height 16
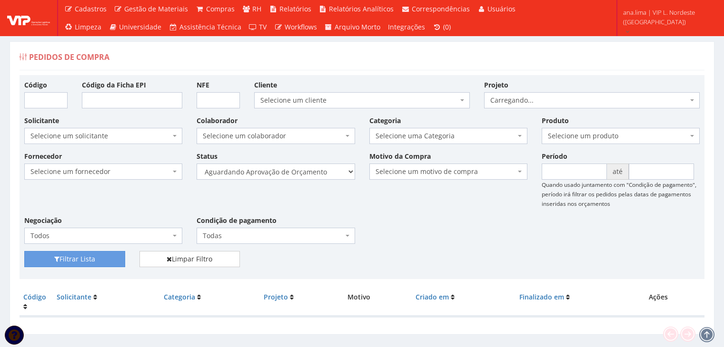
scroll to position [19, 0]
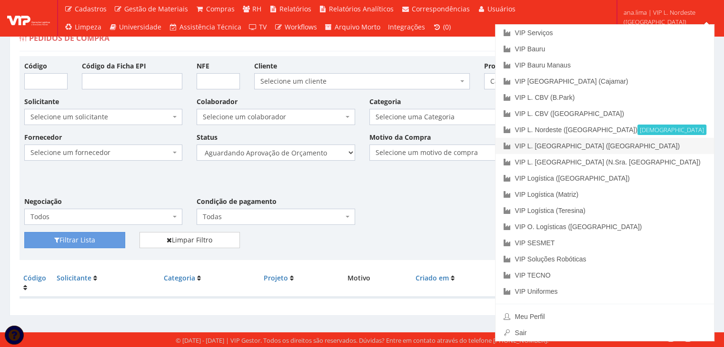
click at [660, 147] on link "VIP L. [GEOGRAPHIC_DATA] ([GEOGRAPHIC_DATA])" at bounding box center [604, 146] width 218 height 16
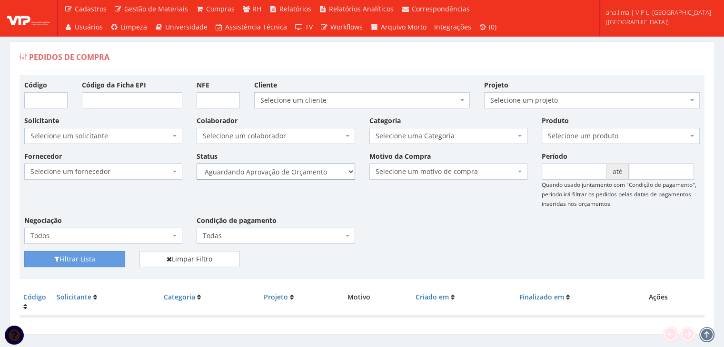
click at [319, 170] on select "Selecione um status Cancelado Aguardando Aprovação Diretoria Pedido Aprovado Ag…" at bounding box center [275, 172] width 158 height 16
select select "1"
click at [196, 164] on select "Selecione um status Cancelado Aguardando Aprovação Diretoria Pedido Aprovado Ag…" at bounding box center [275, 172] width 158 height 16
click at [89, 263] on button "Filtrar Lista" at bounding box center [74, 259] width 101 height 16
